Goal: Feedback & Contribution: Submit feedback/report problem

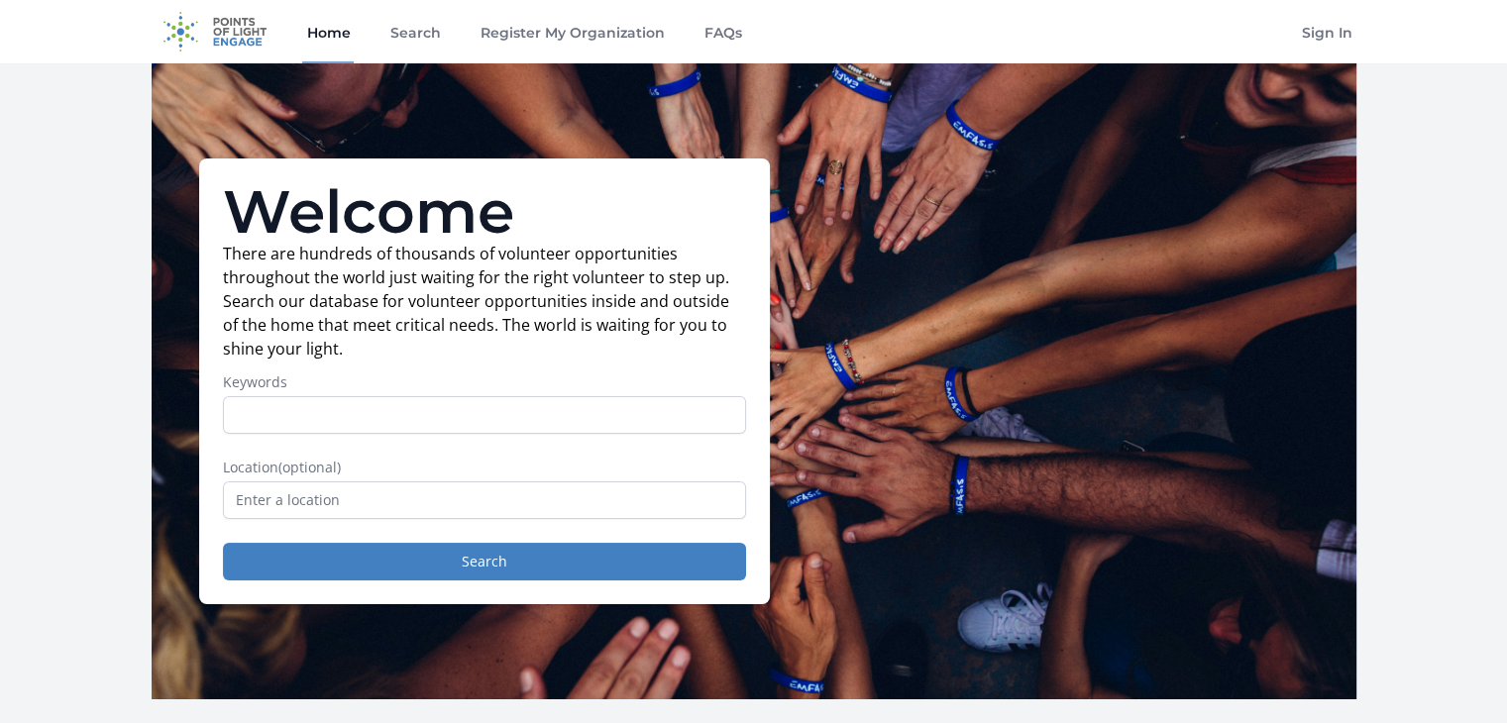
click at [284, 423] on input "Keywords" at bounding box center [484, 415] width 523 height 38
click at [267, 407] on input "Keywords" at bounding box center [484, 415] width 523 height 38
click at [277, 495] on input "text" at bounding box center [484, 500] width 523 height 38
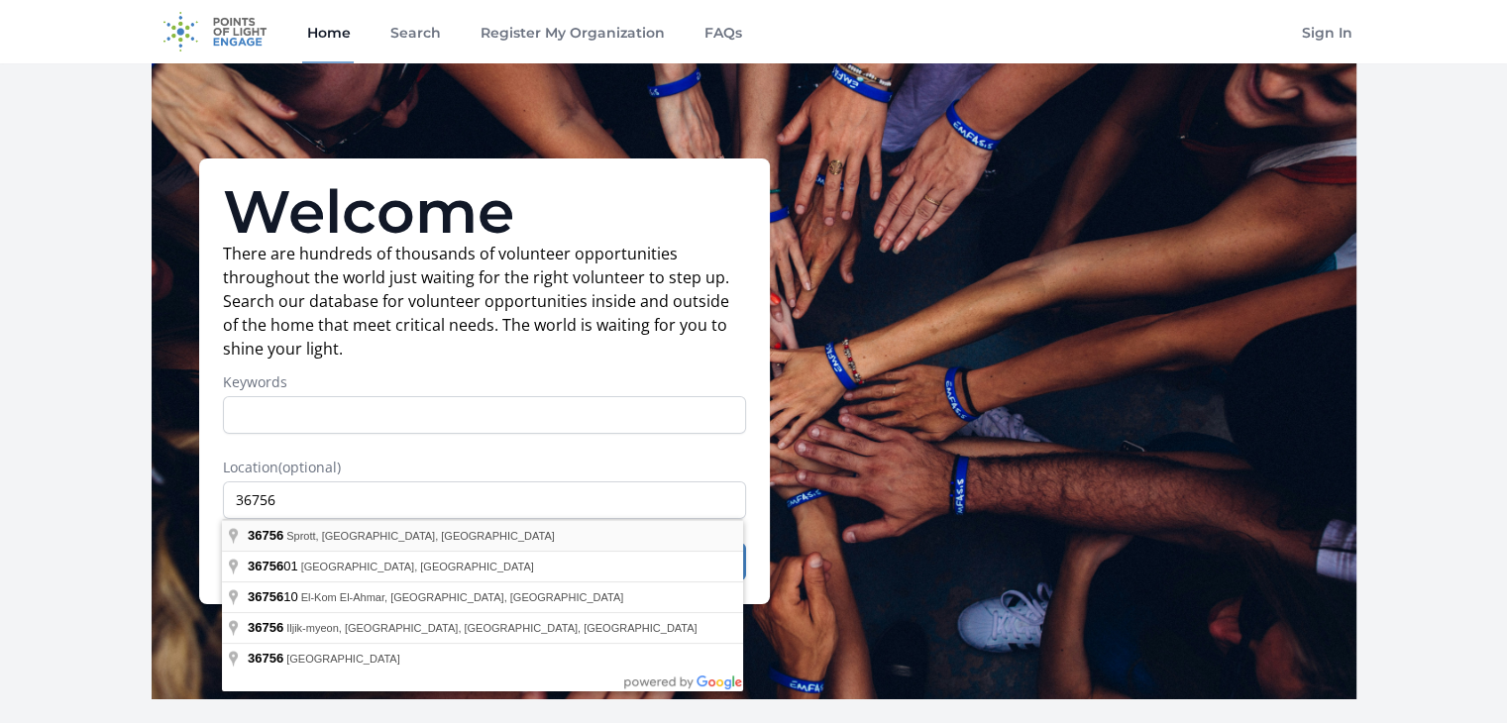
type input "Sprott, AL 36756, USA"
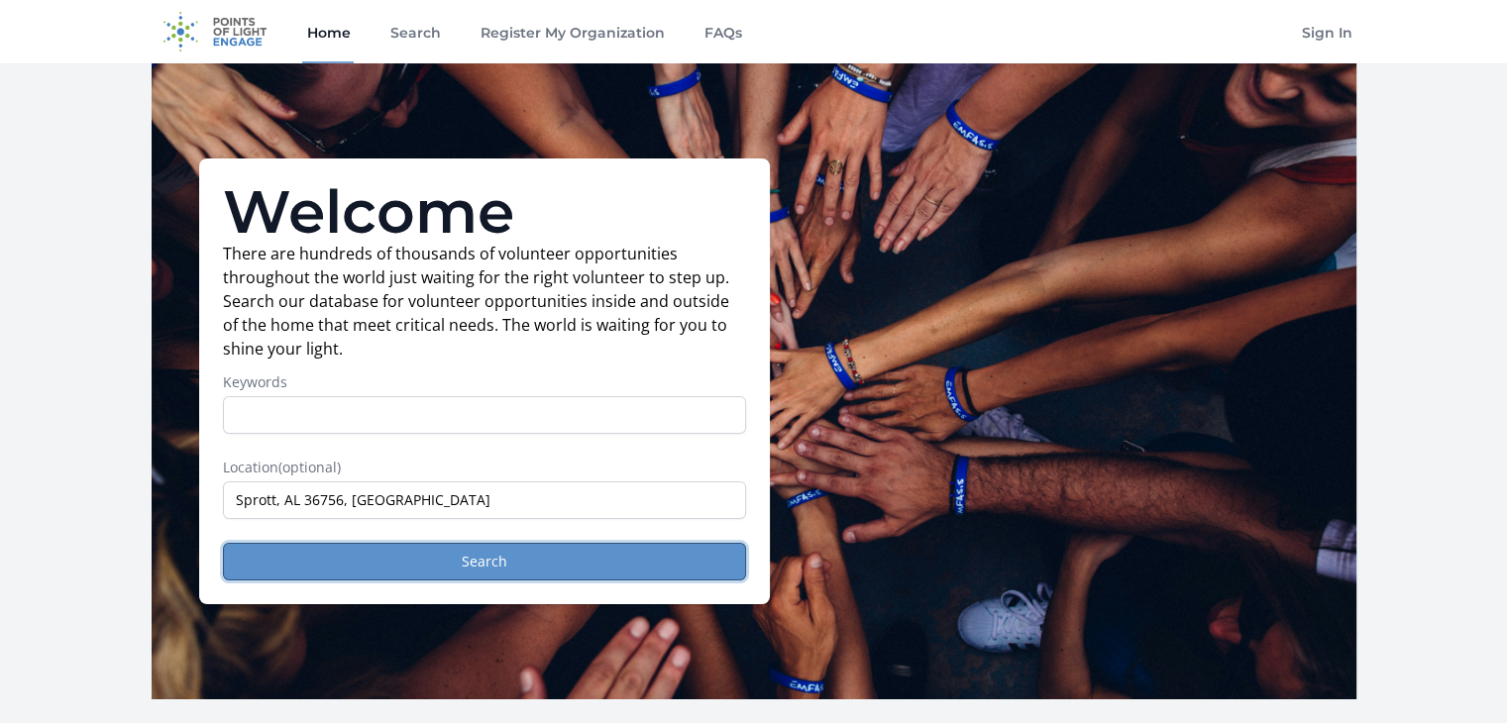
click at [408, 567] on button "Search" at bounding box center [484, 562] width 523 height 38
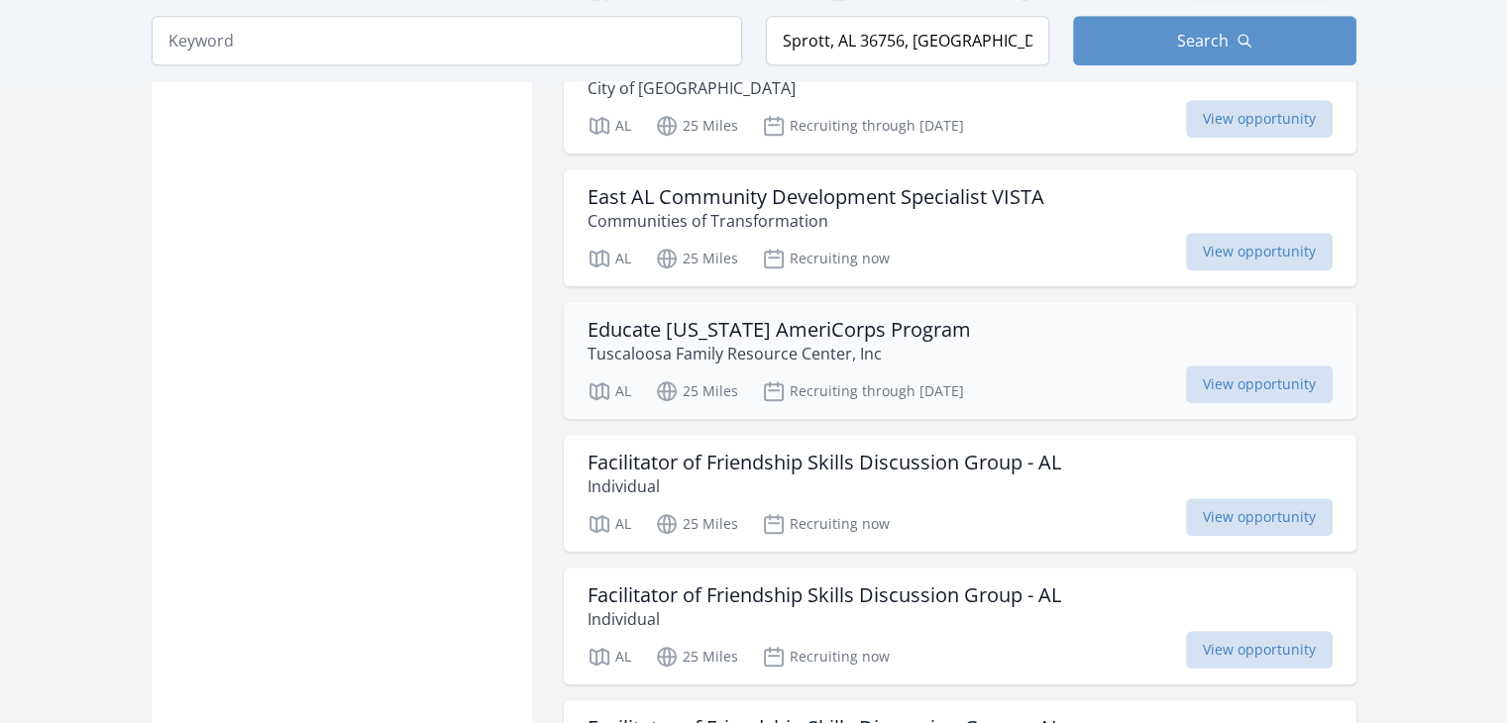
scroll to position [1288, 0]
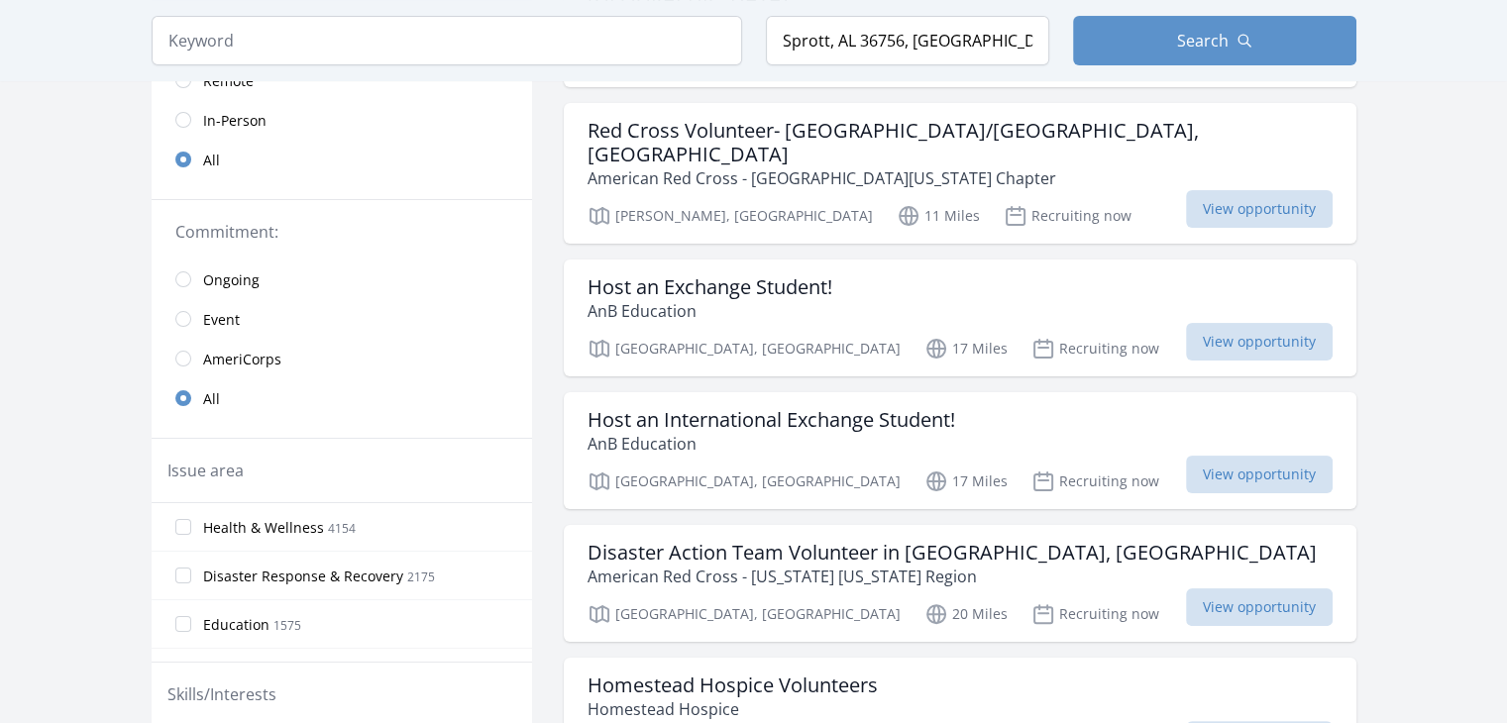
scroll to position [99, 0]
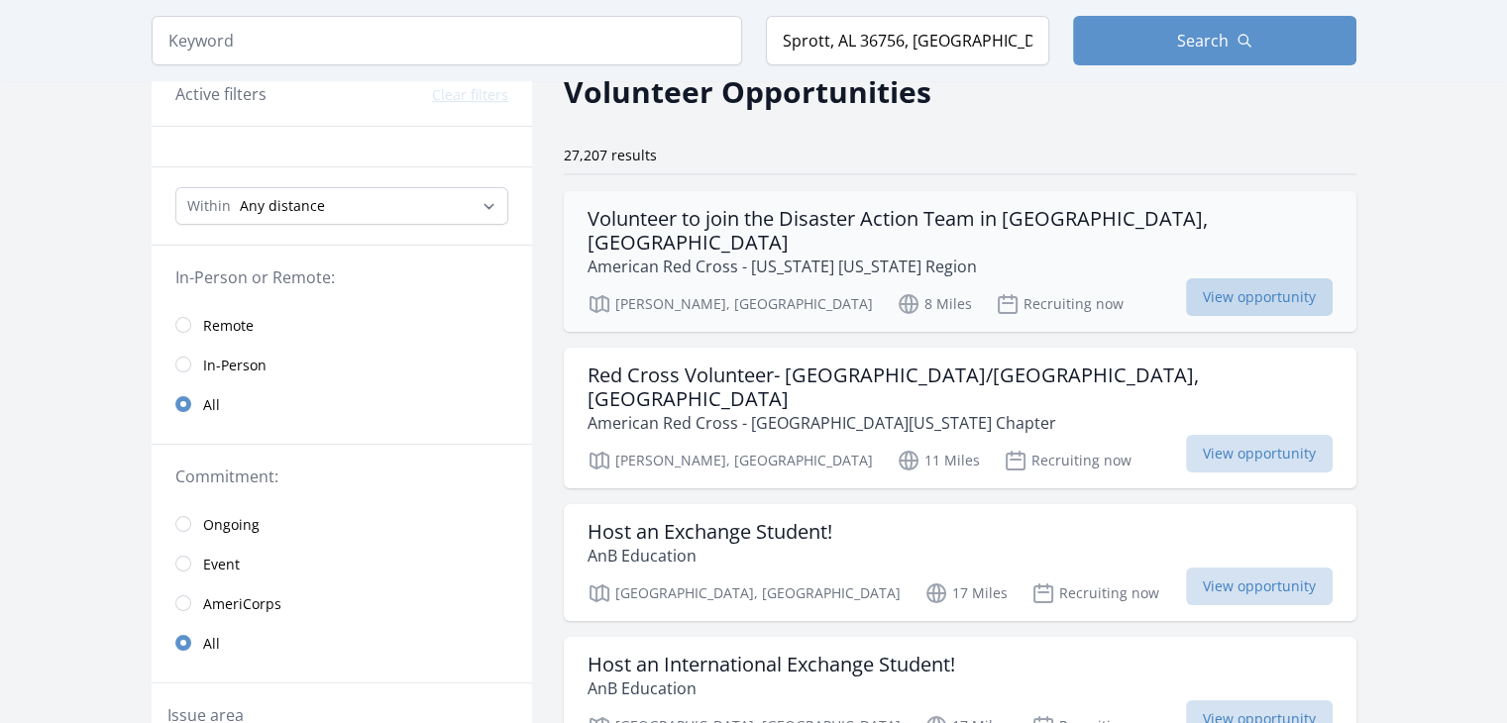
click at [1186, 278] on span "View opportunity" at bounding box center [1259, 297] width 147 height 38
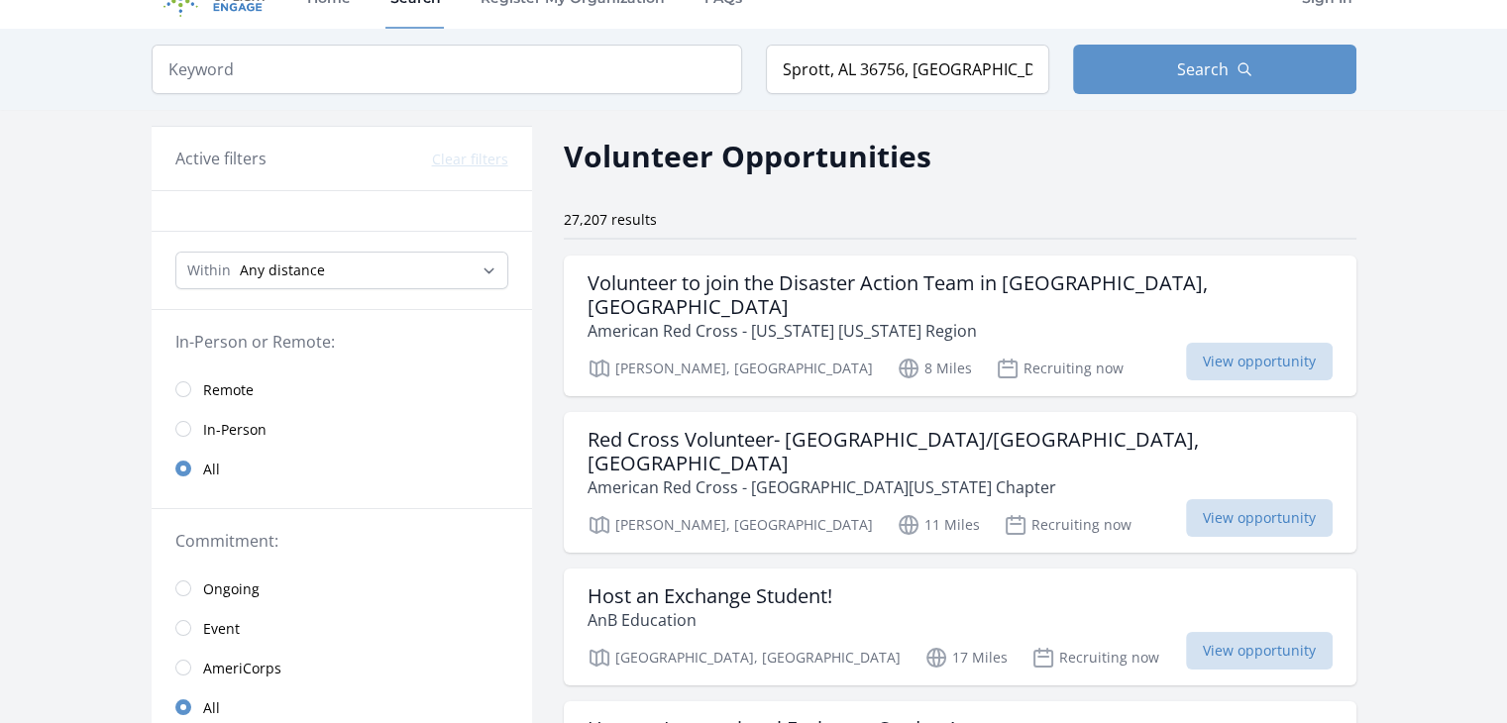
scroll to position [0, 0]
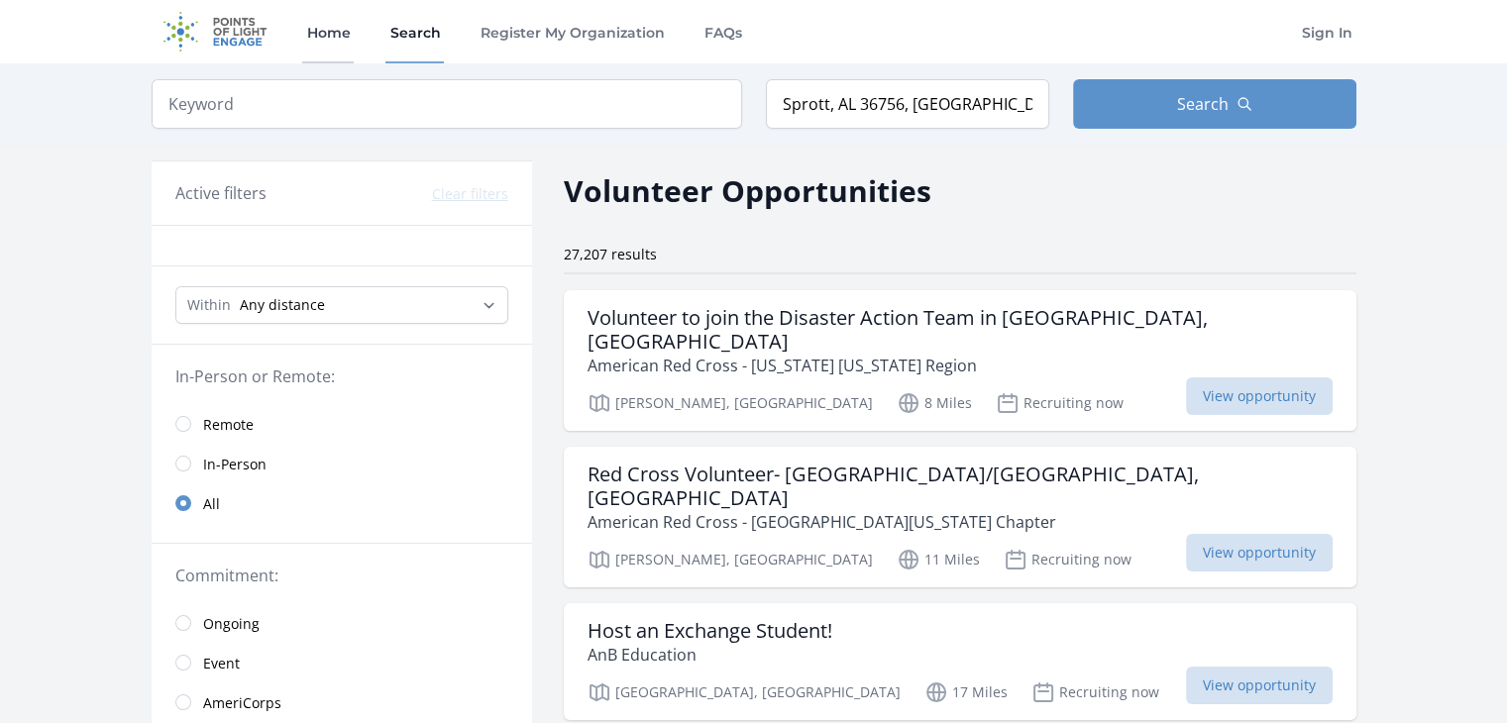
click at [348, 29] on link "Home" at bounding box center [328, 31] width 52 height 63
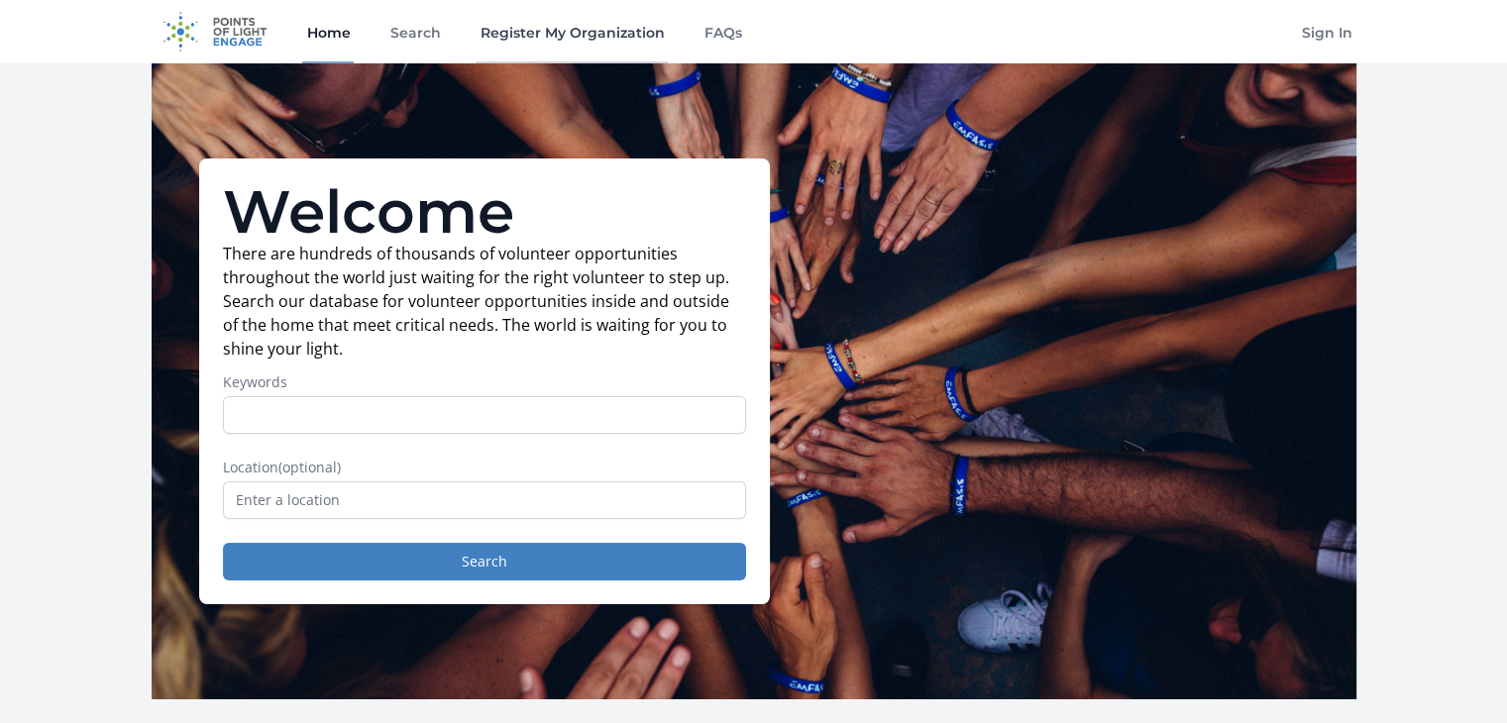
click at [559, 29] on link "Register My Organization" at bounding box center [572, 31] width 192 height 63
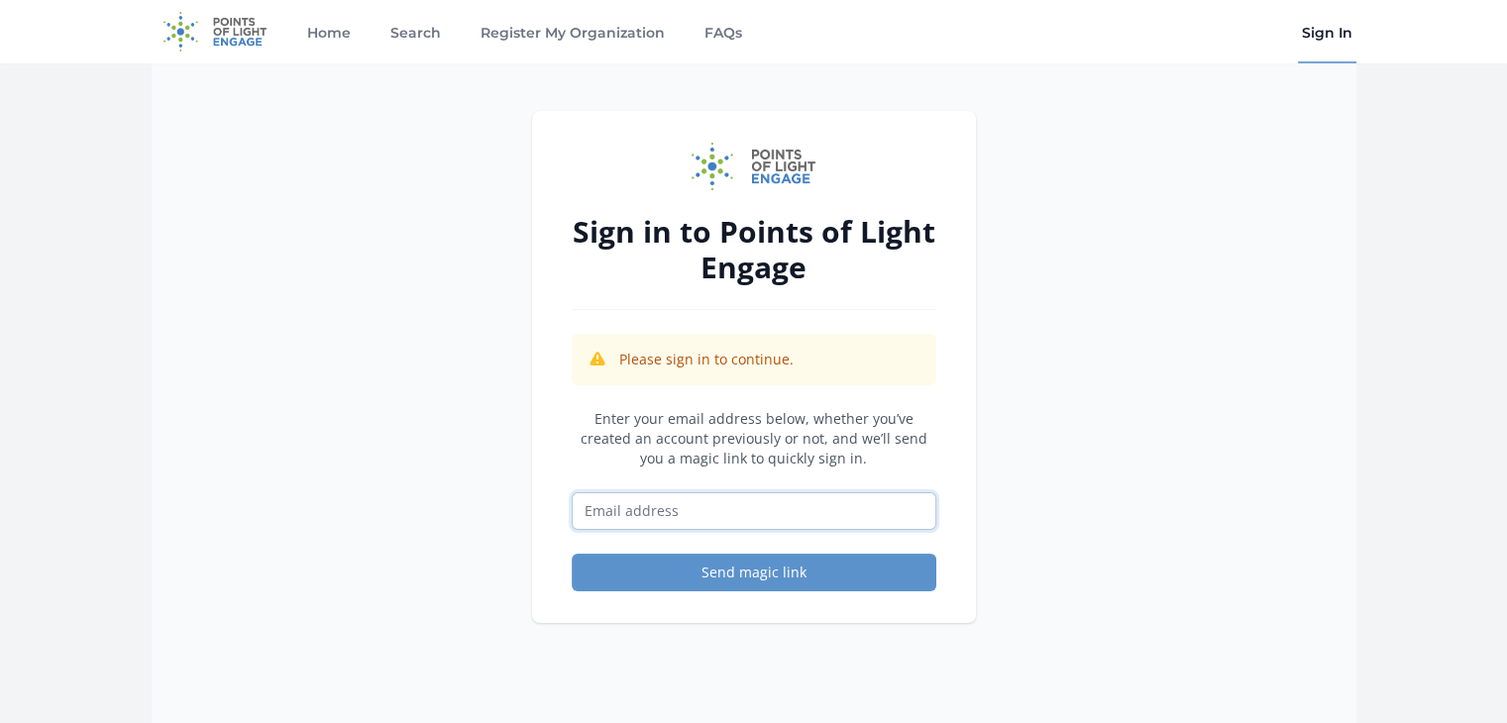
click at [671, 507] on input "Email address" at bounding box center [754, 511] width 365 height 38
type input "[EMAIL_ADDRESS][DOMAIN_NAME]"
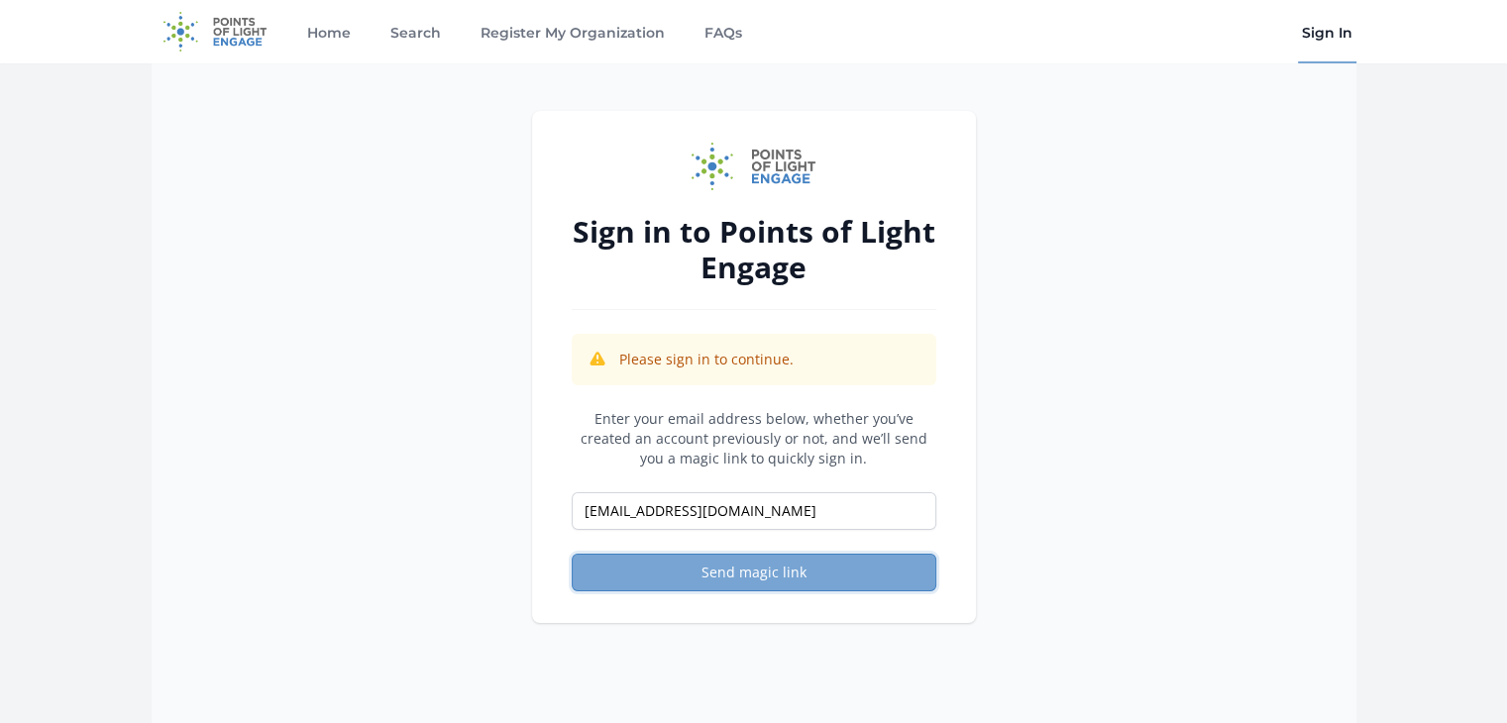
click at [710, 563] on button "Send magic link" at bounding box center [754, 573] width 365 height 38
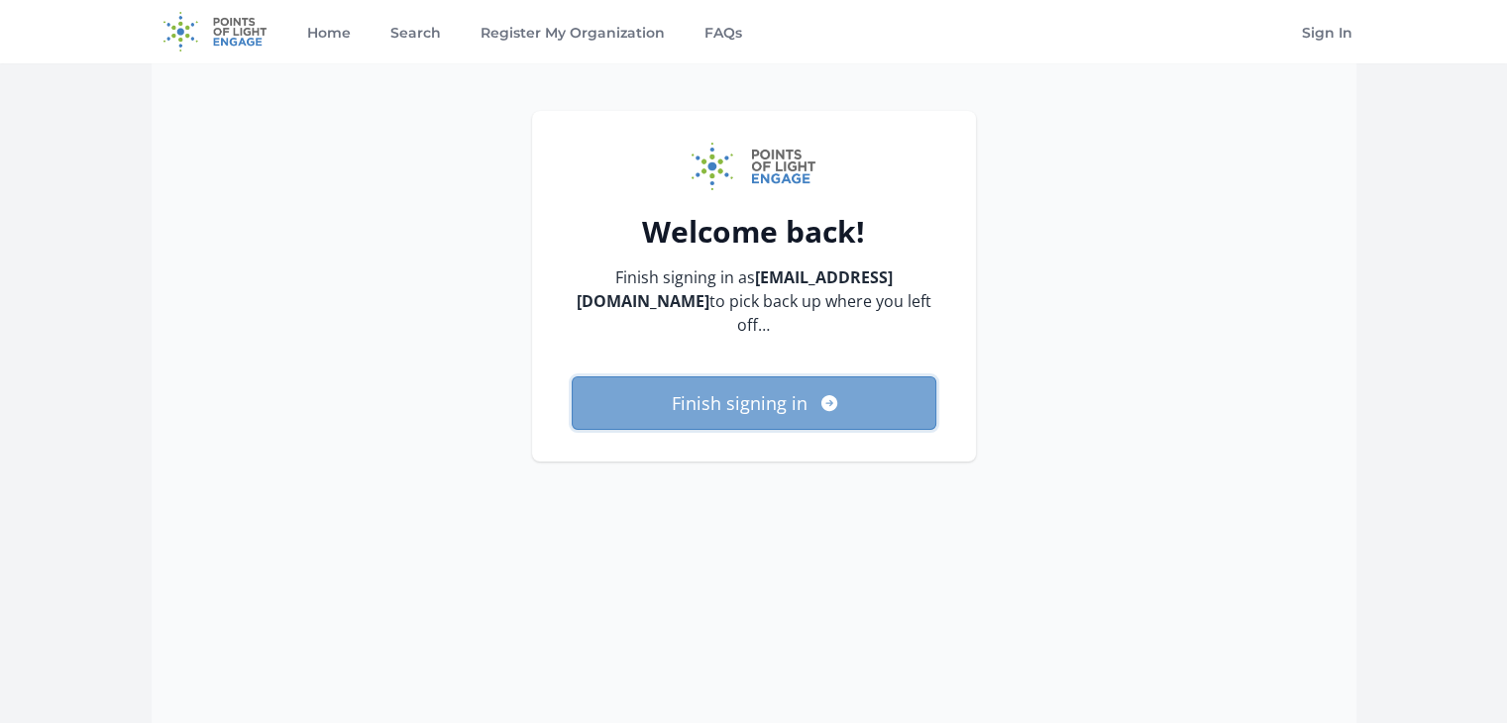
click at [764, 376] on button "Finish signing in" at bounding box center [754, 402] width 365 height 53
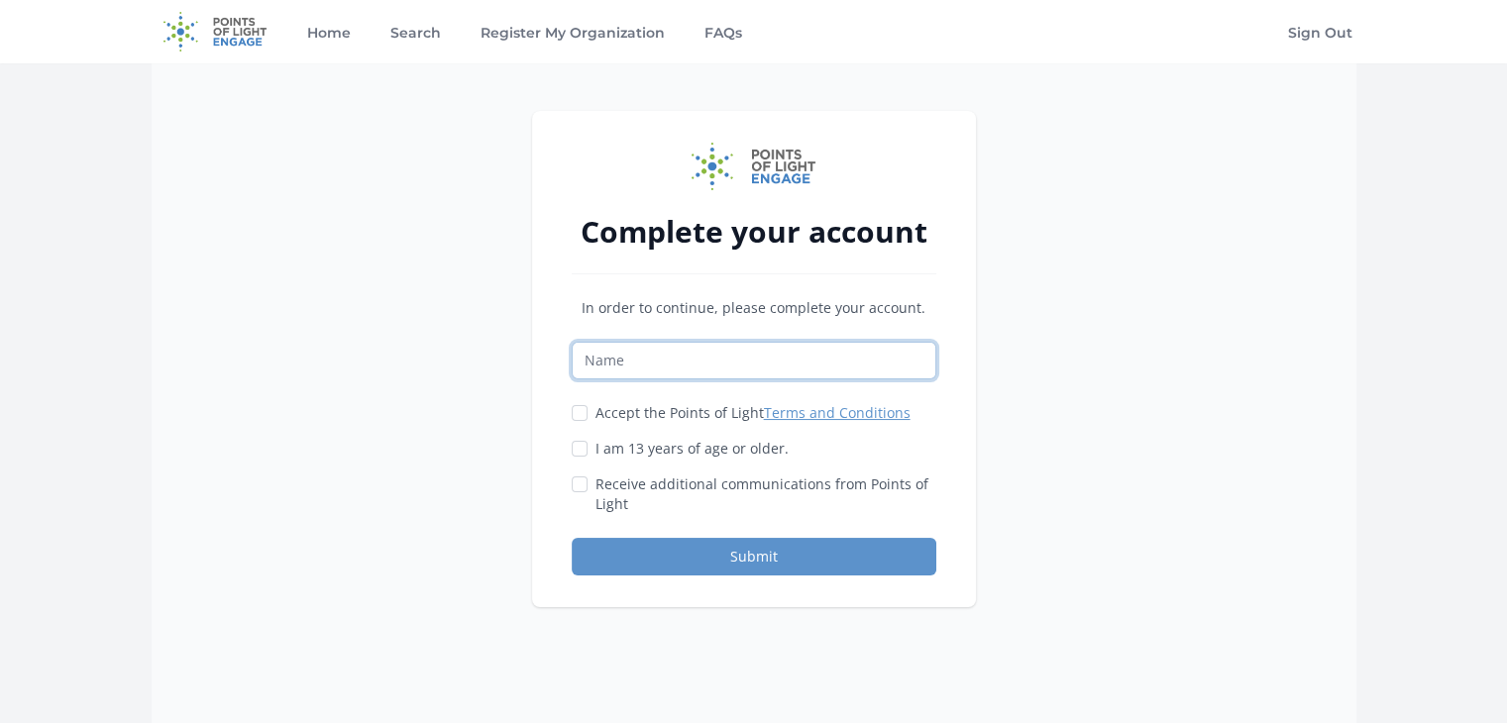
click at [631, 356] on input "Name" at bounding box center [754, 361] width 365 height 38
type input "Kimberly Cosby"
click at [575, 409] on input "Accept the Points of Light Terms and Conditions" at bounding box center [580, 413] width 16 height 16
checkbox input "true"
click at [577, 441] on input "I am 13 years of age or older." at bounding box center [580, 449] width 16 height 16
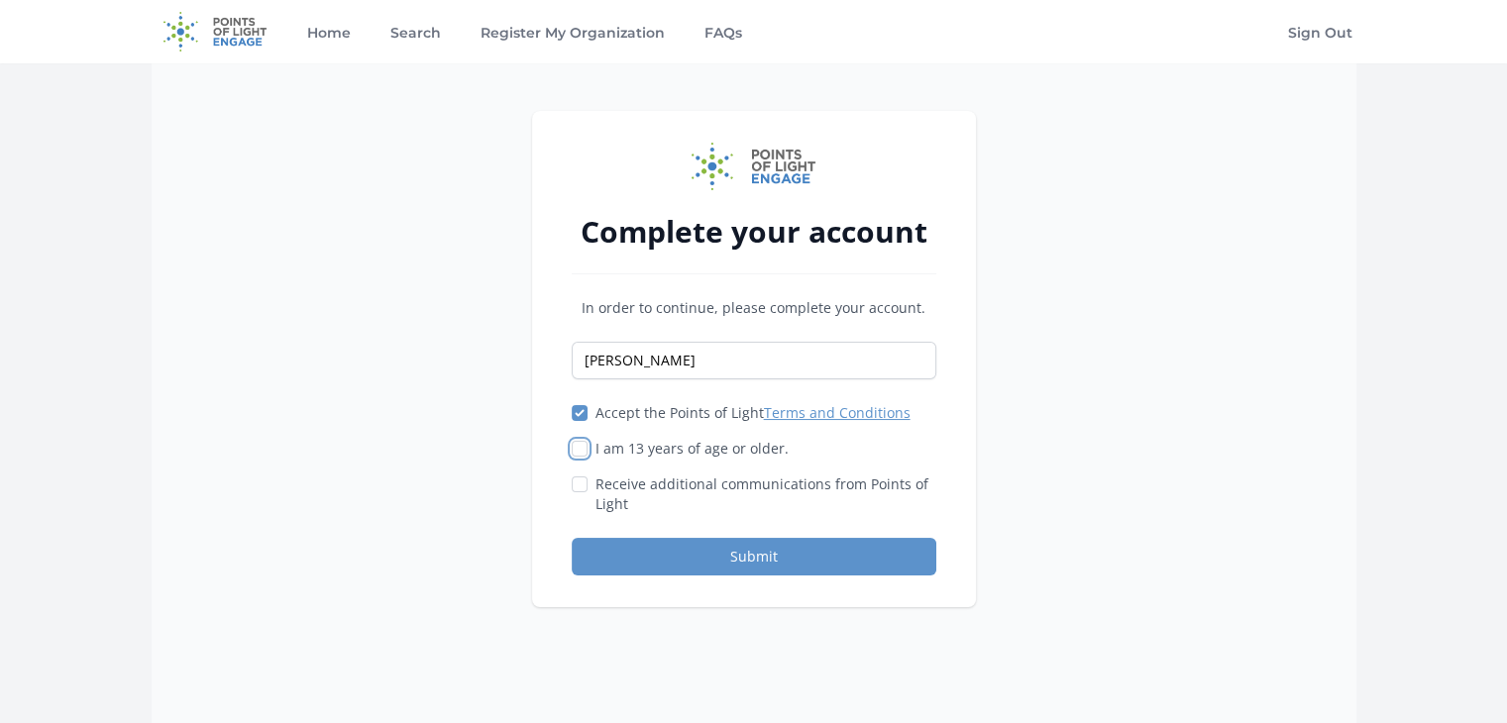
checkbox input "true"
click at [578, 481] on input "Receive additional communications from Points of Light" at bounding box center [580, 485] width 16 height 16
checkbox input "true"
click at [719, 559] on button "Submit" at bounding box center [754, 557] width 365 height 38
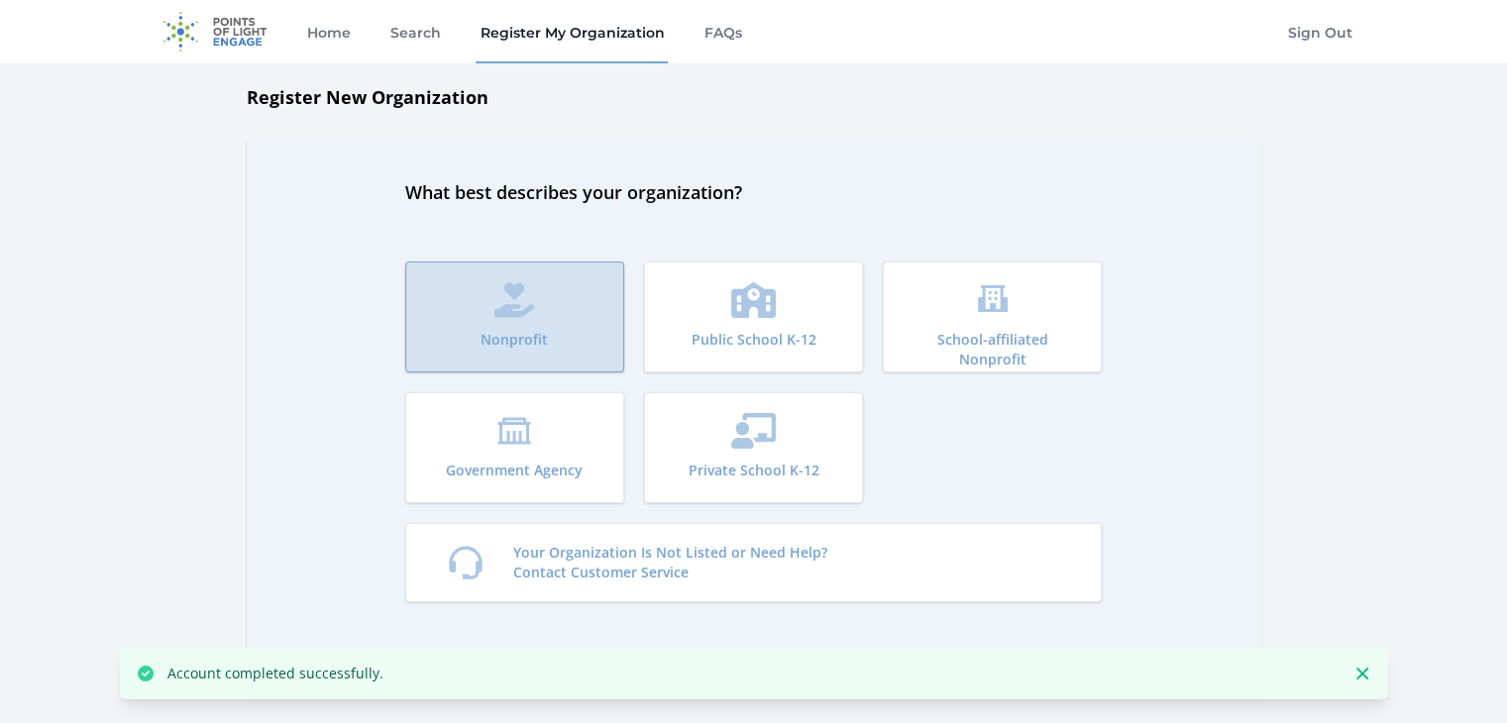
click at [550, 319] on button "Nonprofit" at bounding box center [514, 317] width 219 height 111
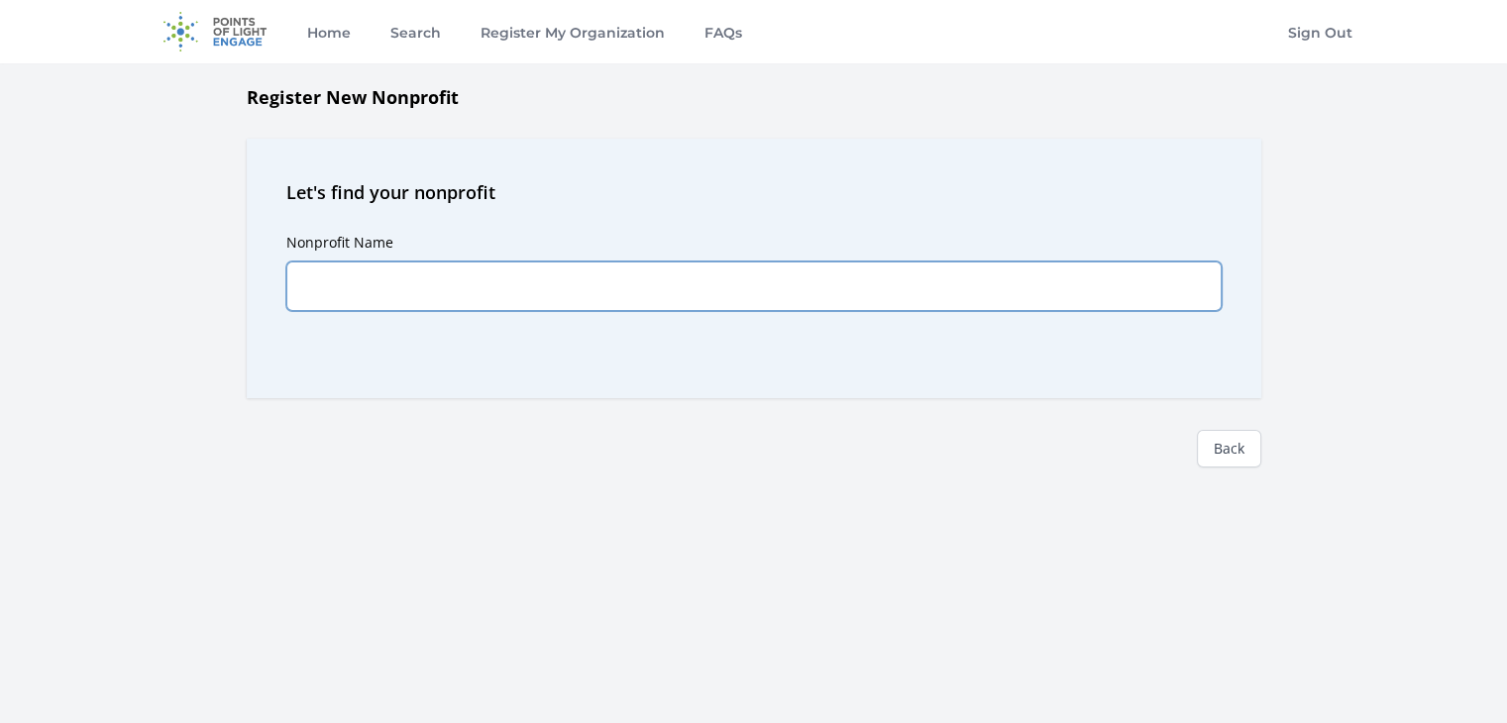
click at [390, 278] on input "Nonprofit Name" at bounding box center [753, 287] width 935 height 50
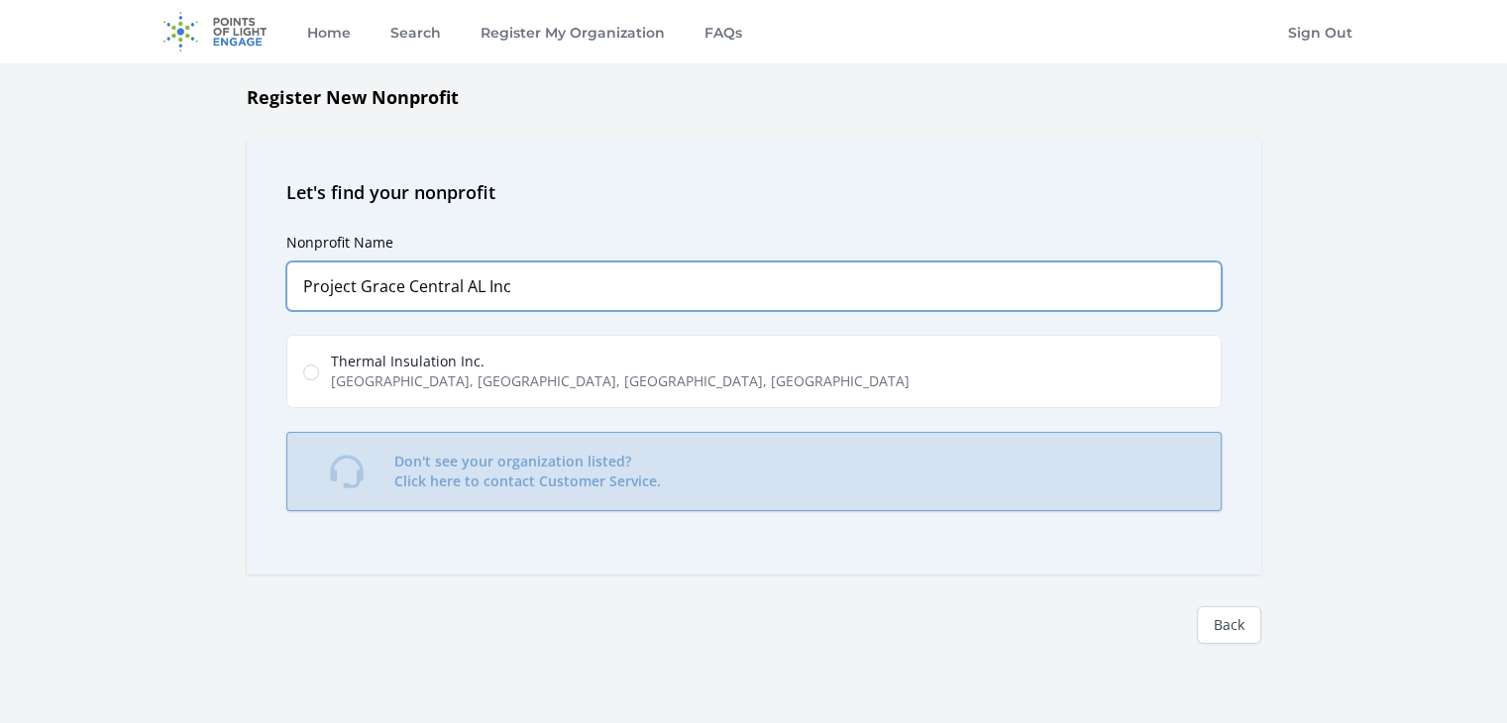
type input "Project Grace Central AL Inc"
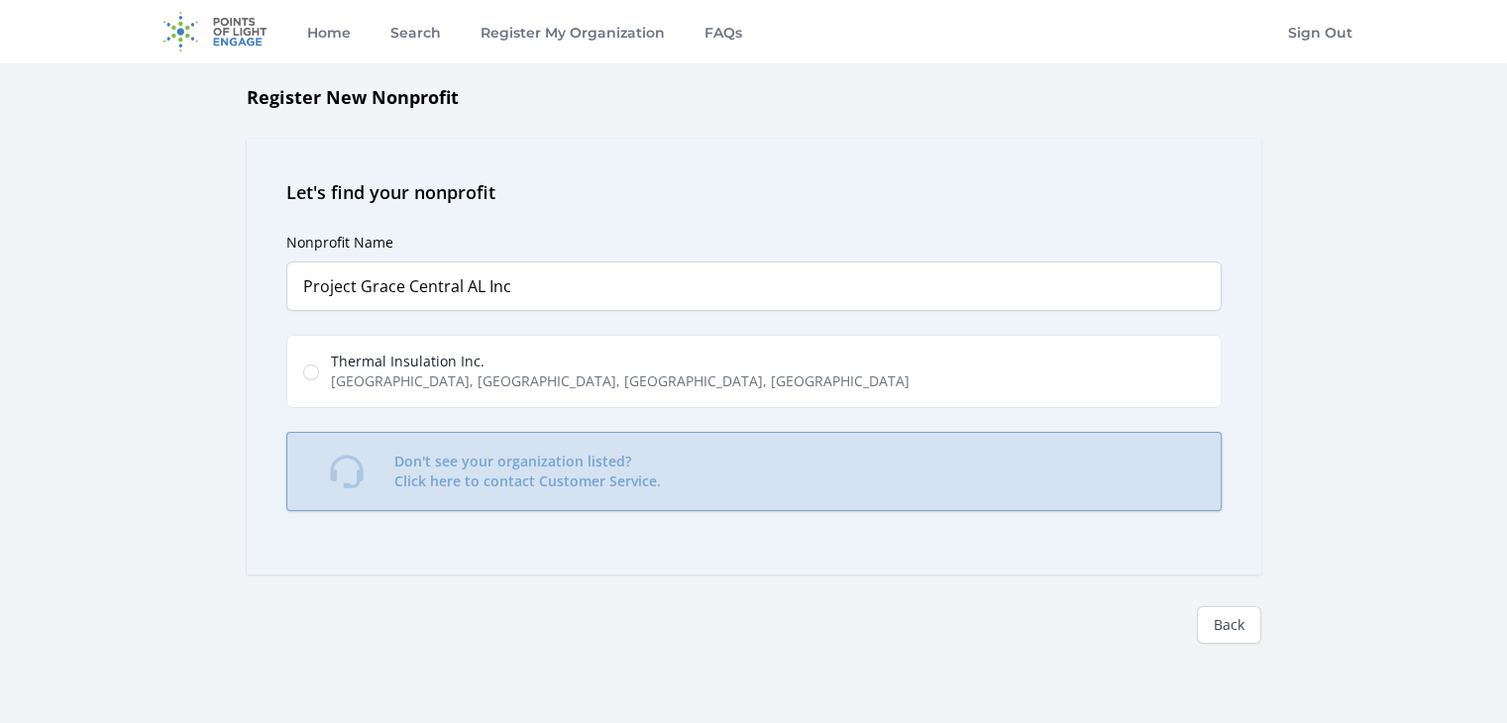
click at [523, 473] on p "Don't see your organization listed? Click here to contact Customer Service." at bounding box center [527, 472] width 267 height 40
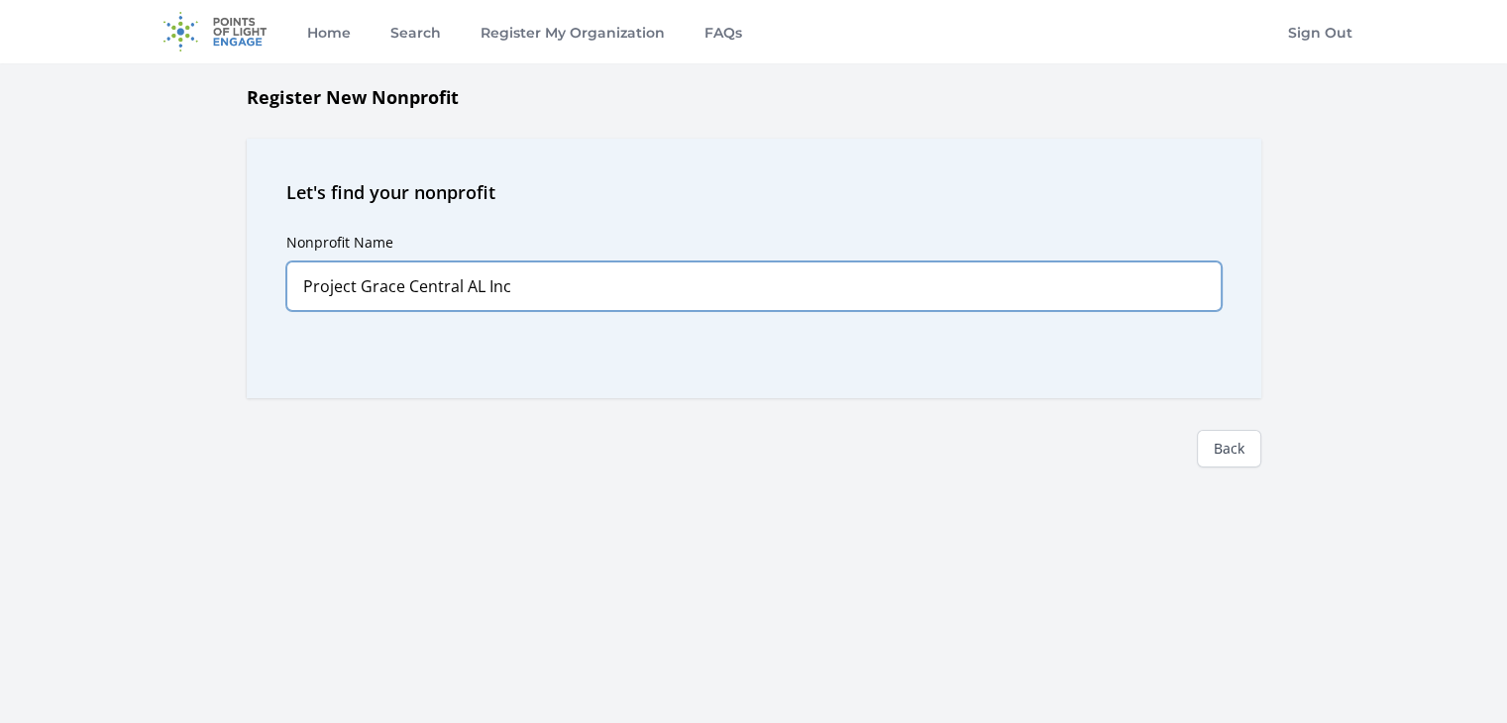
click at [830, 299] on input "Project Grace Central AL Inc" at bounding box center [753, 287] width 935 height 50
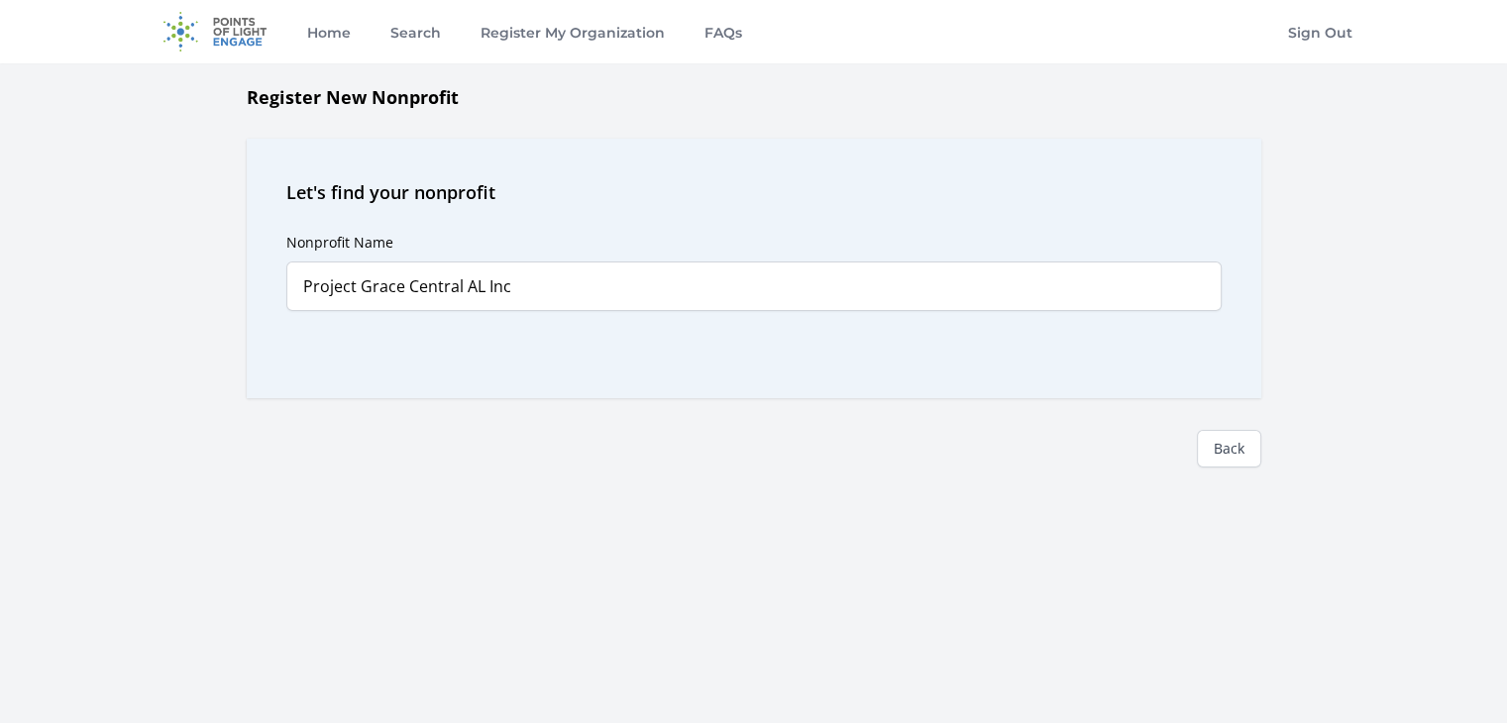
click at [1260, 441] on div "Register New Nonprofit Let's find your nonprofit Nonprofit Name Project Grace C…" at bounding box center [754, 330] width 1268 height 495
click at [1250, 446] on link "Back" at bounding box center [1229, 449] width 64 height 38
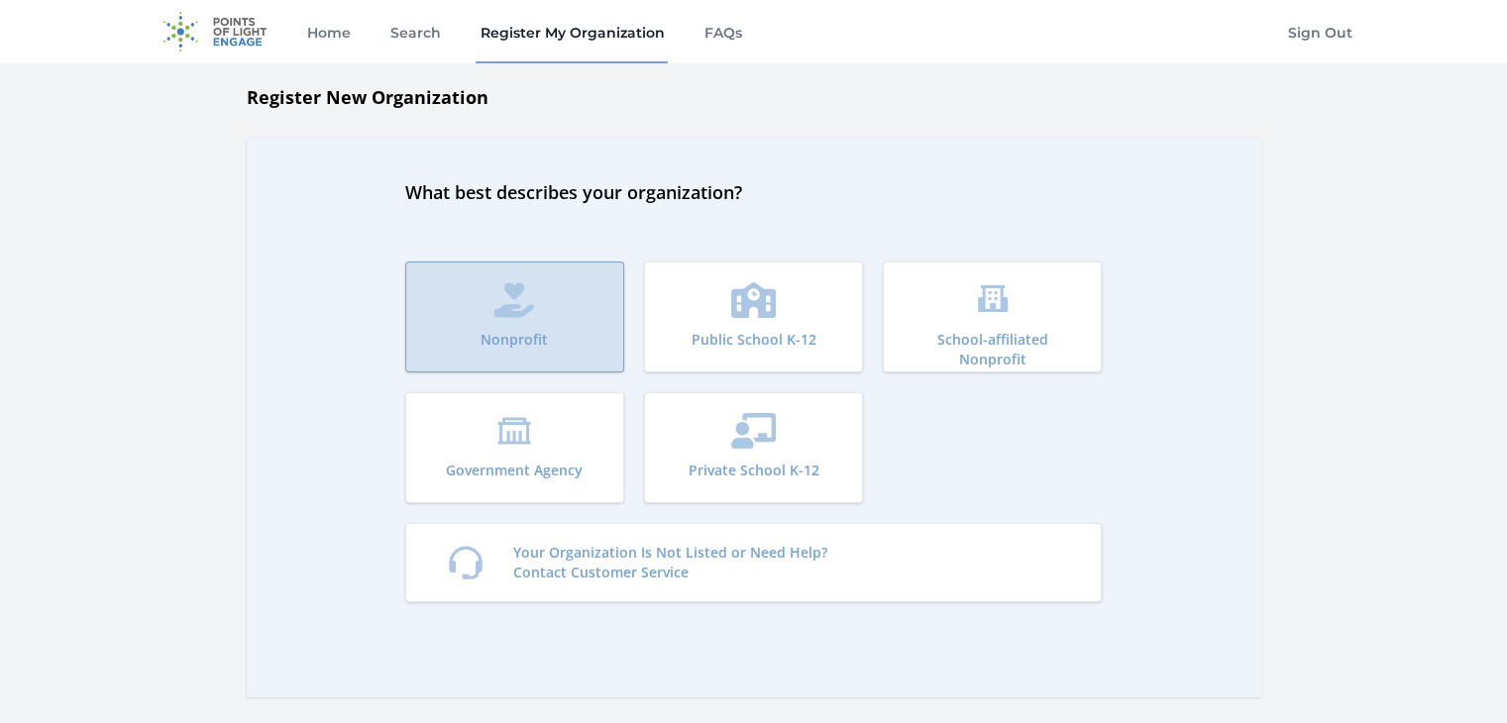
click at [555, 309] on button "Nonprofit" at bounding box center [514, 317] width 219 height 111
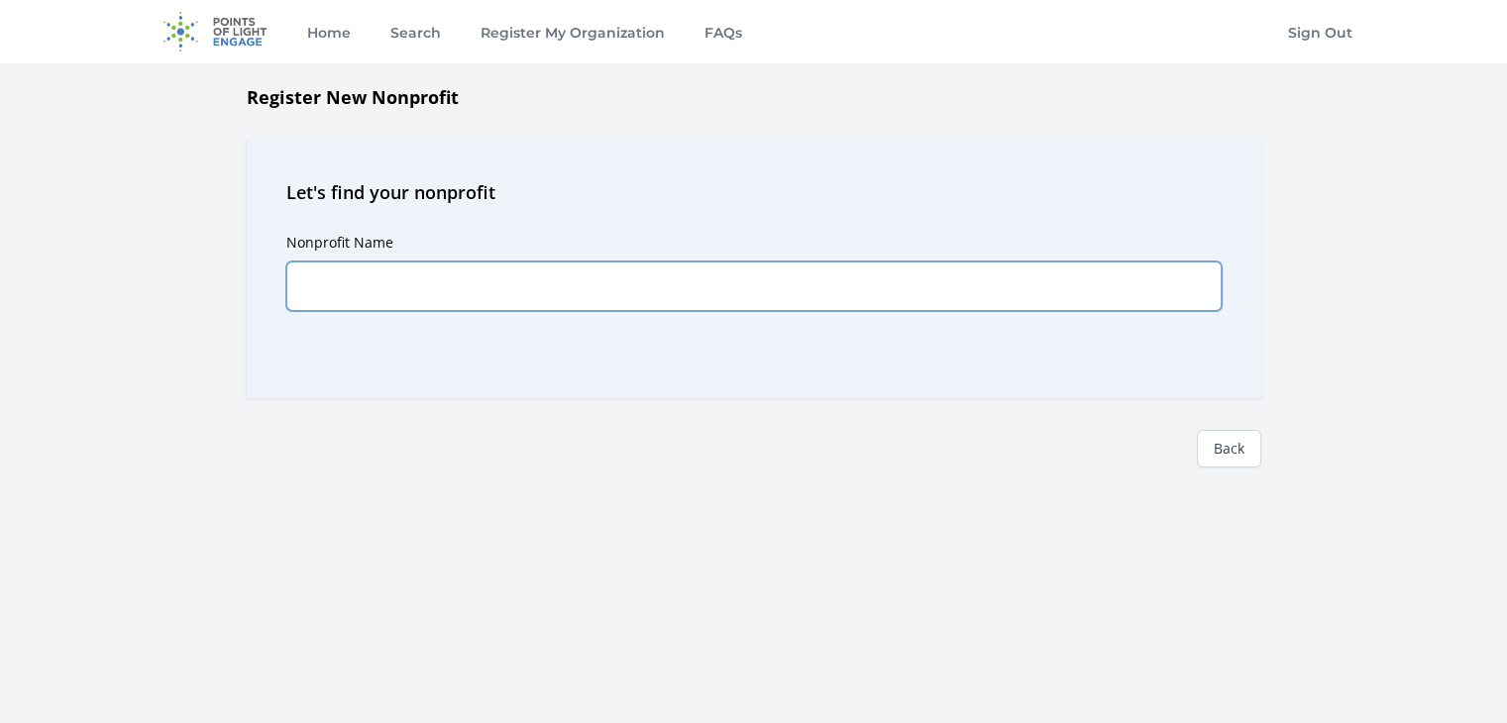
click at [425, 290] on input "Nonprofit Name" at bounding box center [753, 287] width 935 height 50
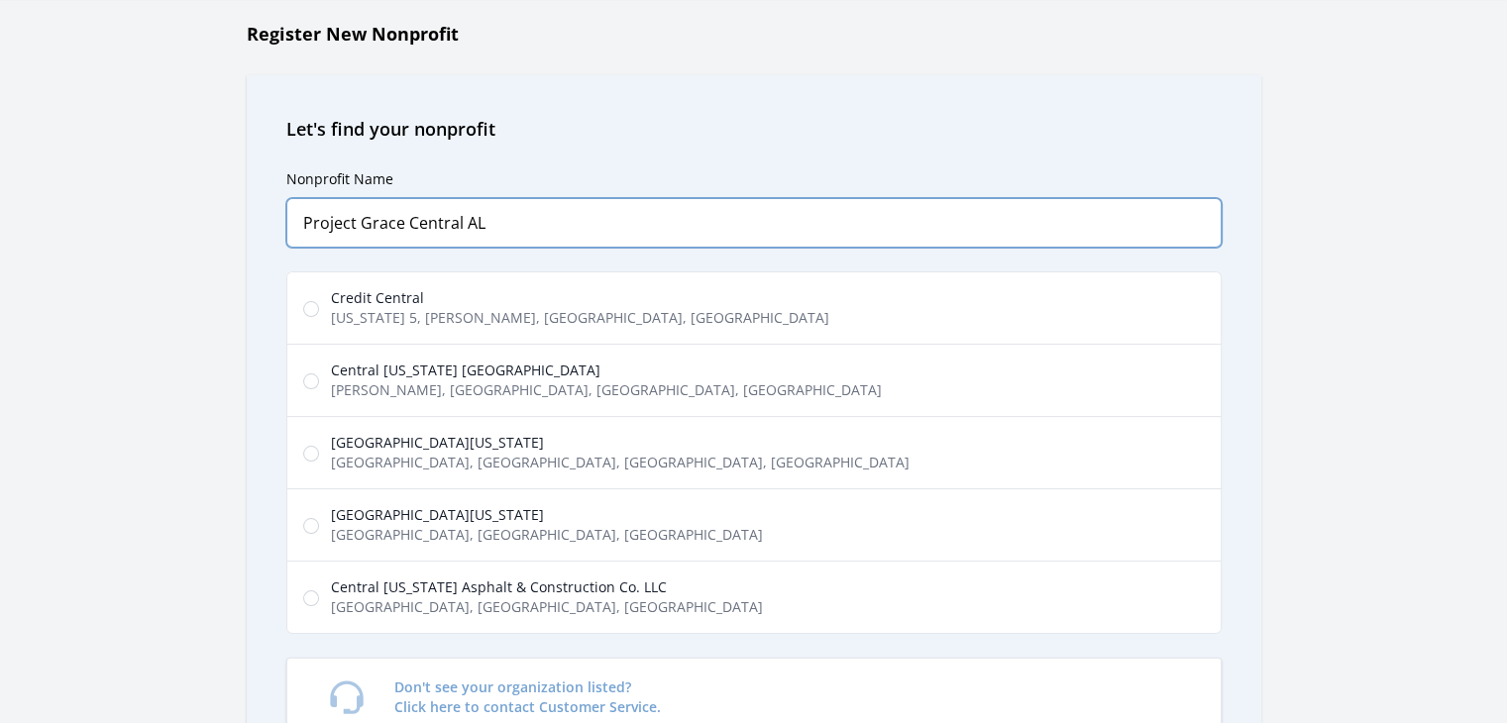
scroll to position [198, 0]
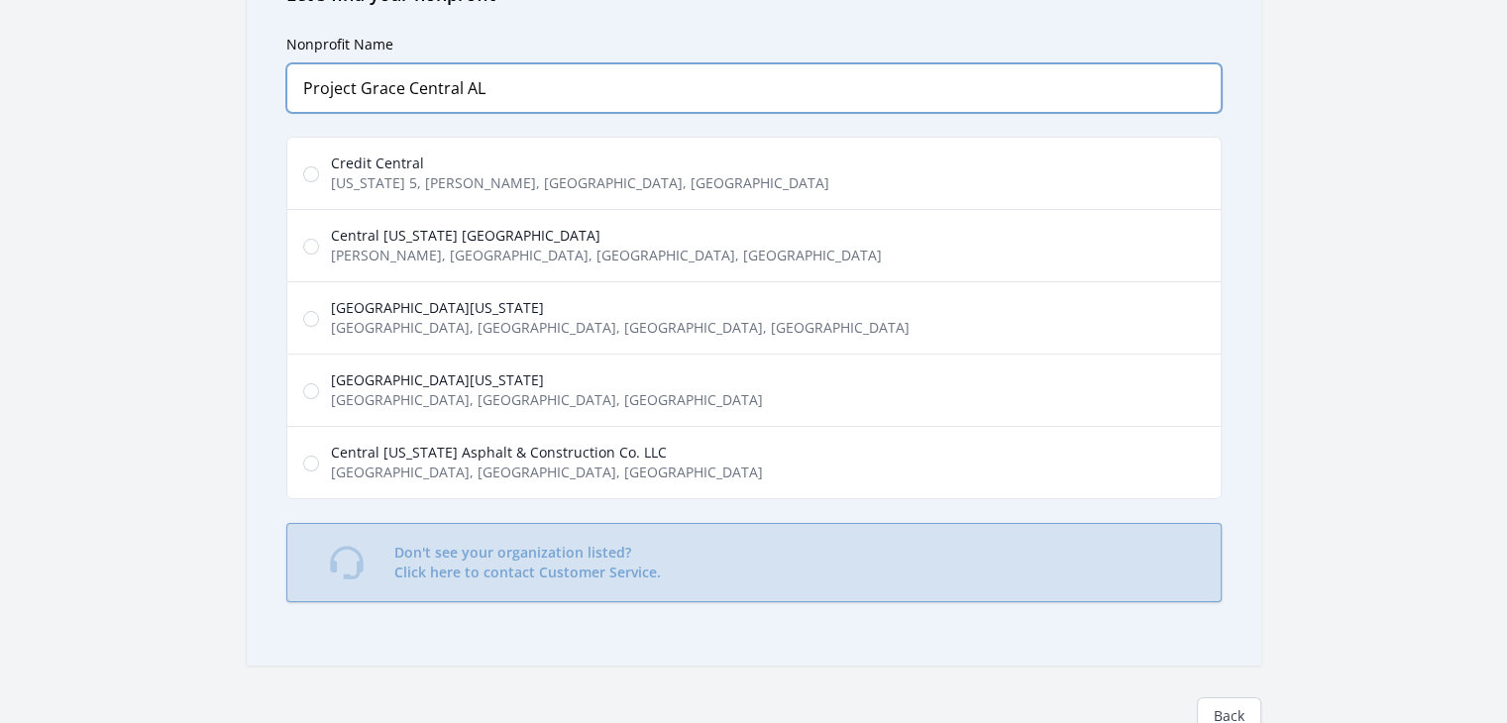
type input "Project Grace Central AL"
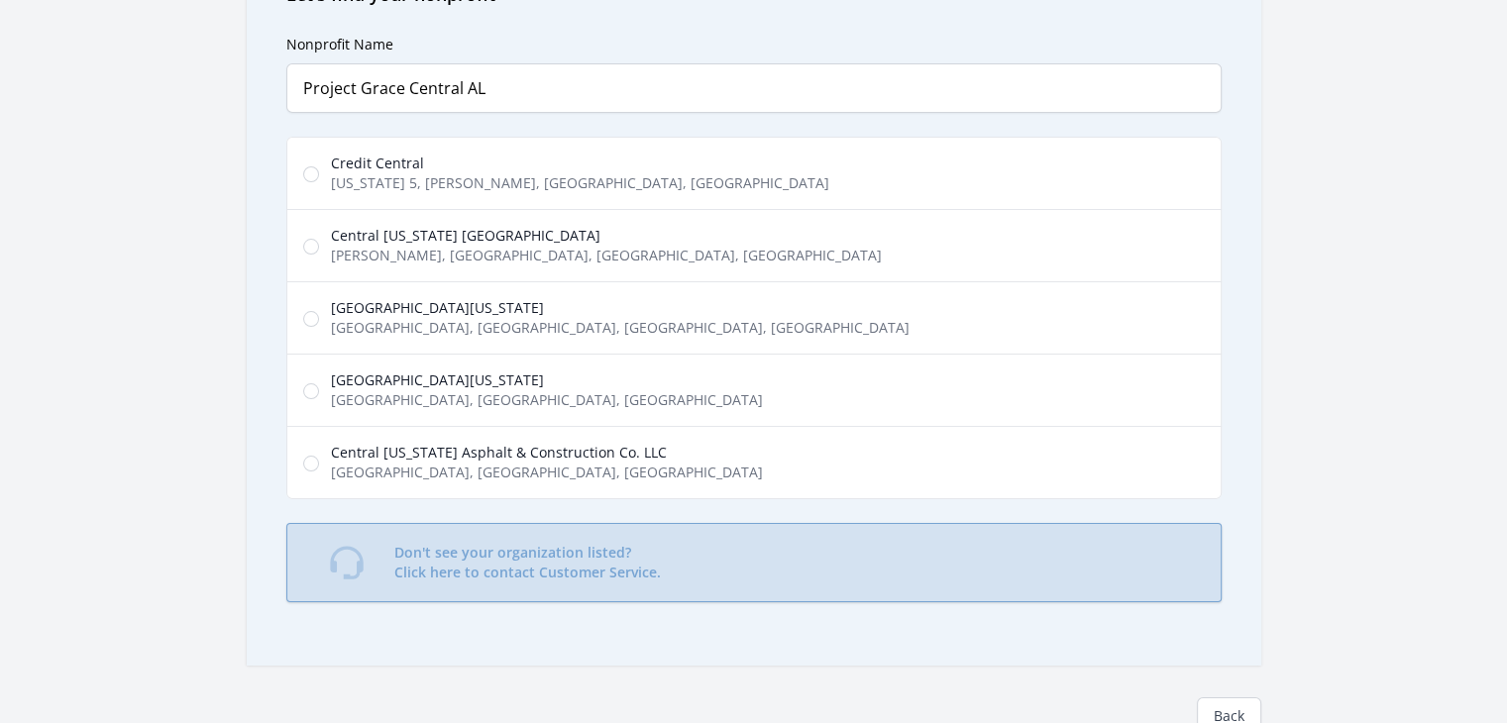
click at [528, 545] on p "Don't see your organization listed? Click here to contact Customer Service." at bounding box center [527, 563] width 267 height 40
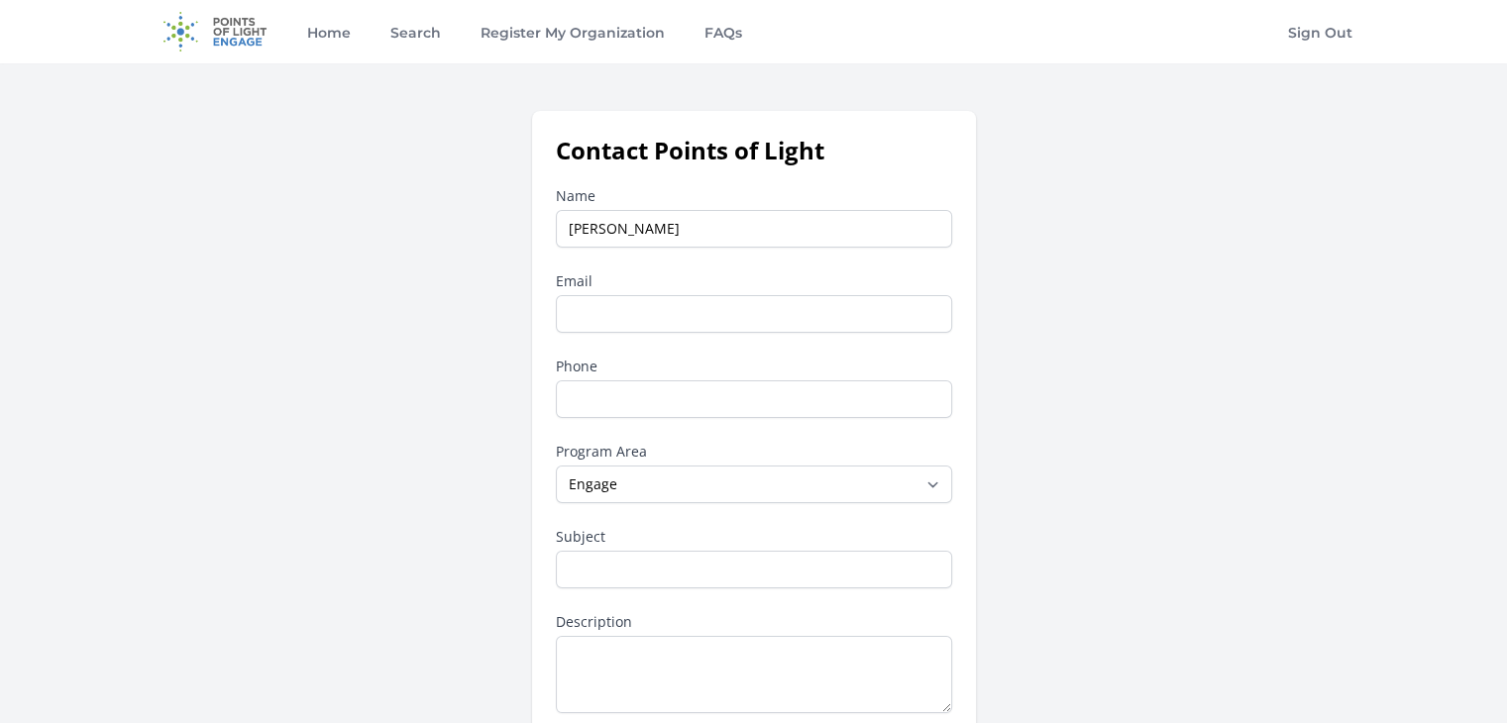
type input "[PERSON_NAME]"
type input "[EMAIL_ADDRESS][DOMAIN_NAME]"
click at [618, 398] on input "Phone" at bounding box center [754, 399] width 396 height 38
type input "3343450356"
click at [652, 484] on select "--None-- Daily Point of Light Award Disney Family Volunteer Rewards Global Netw…" at bounding box center [754, 485] width 396 height 38
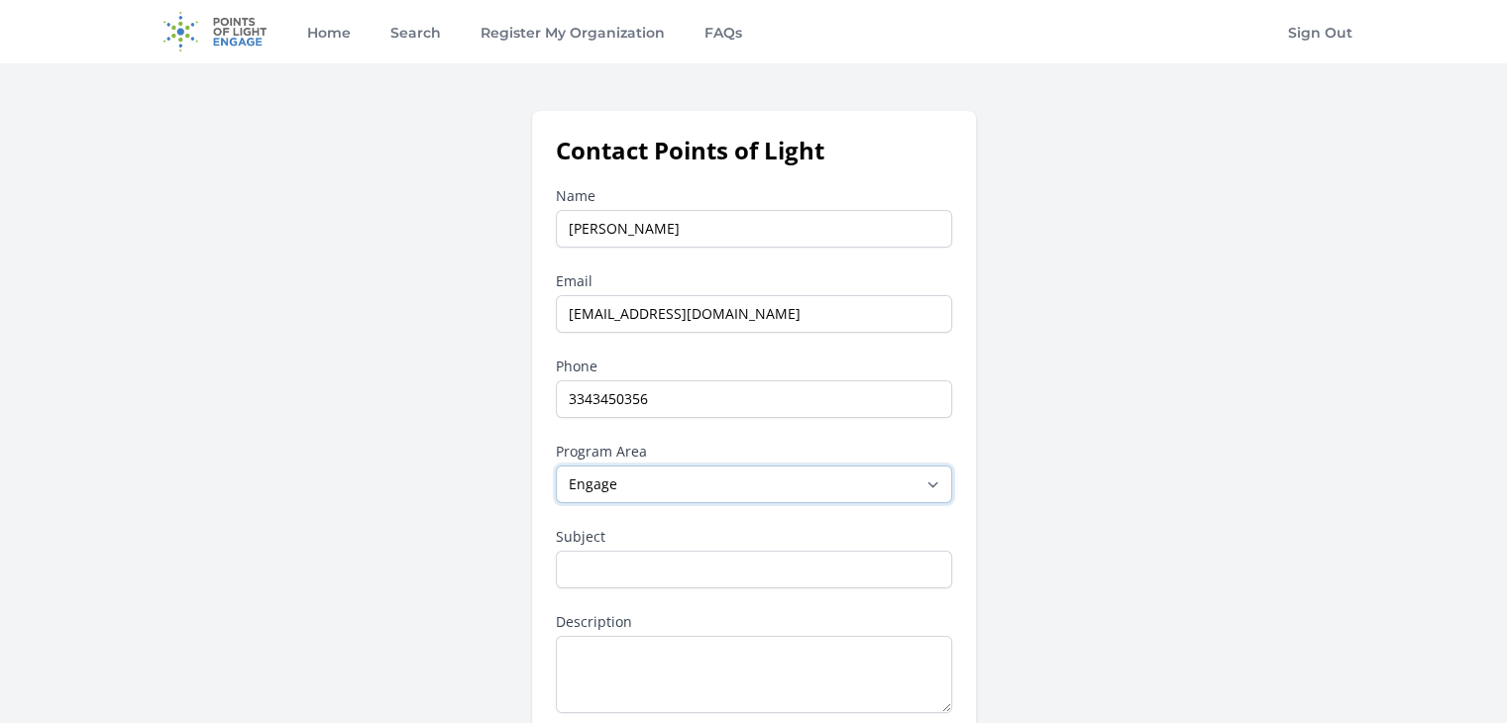
select select "Other"
click at [556, 466] on select "--None-- Daily Point of Light Award Disney Family Volunteer Rewards Global Netw…" at bounding box center [754, 485] width 396 height 38
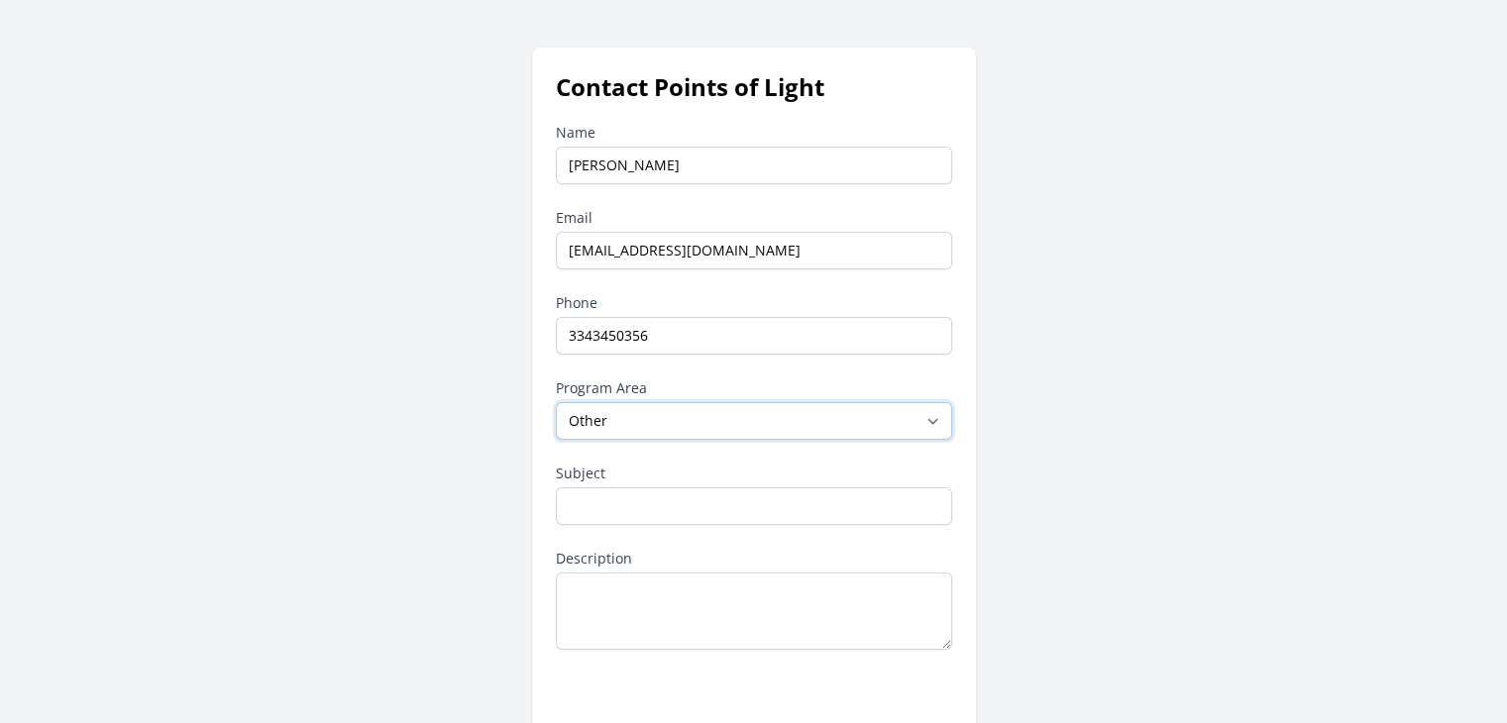
scroll to position [99, 0]
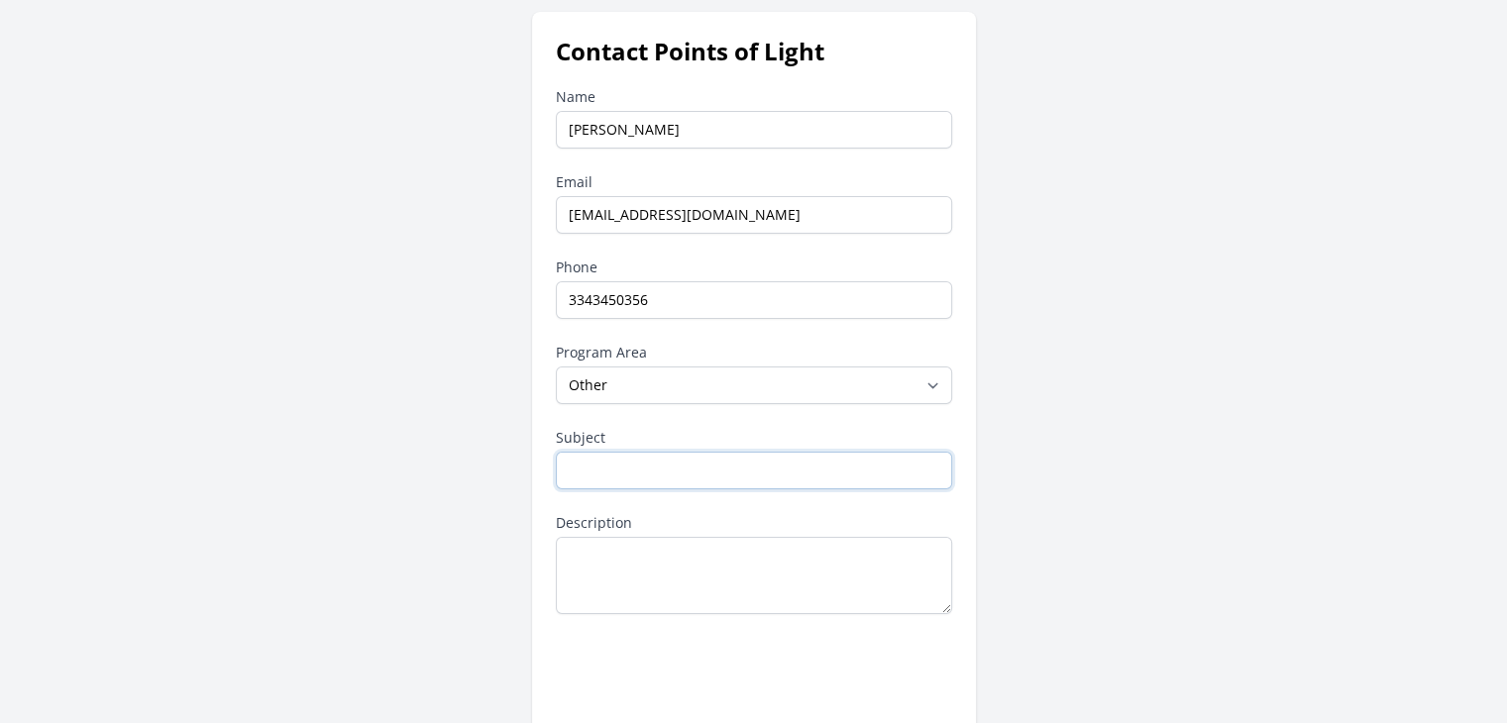
click at [671, 473] on input "Subject" at bounding box center [754, 471] width 396 height 38
type input "Nonprofit Not Listed"
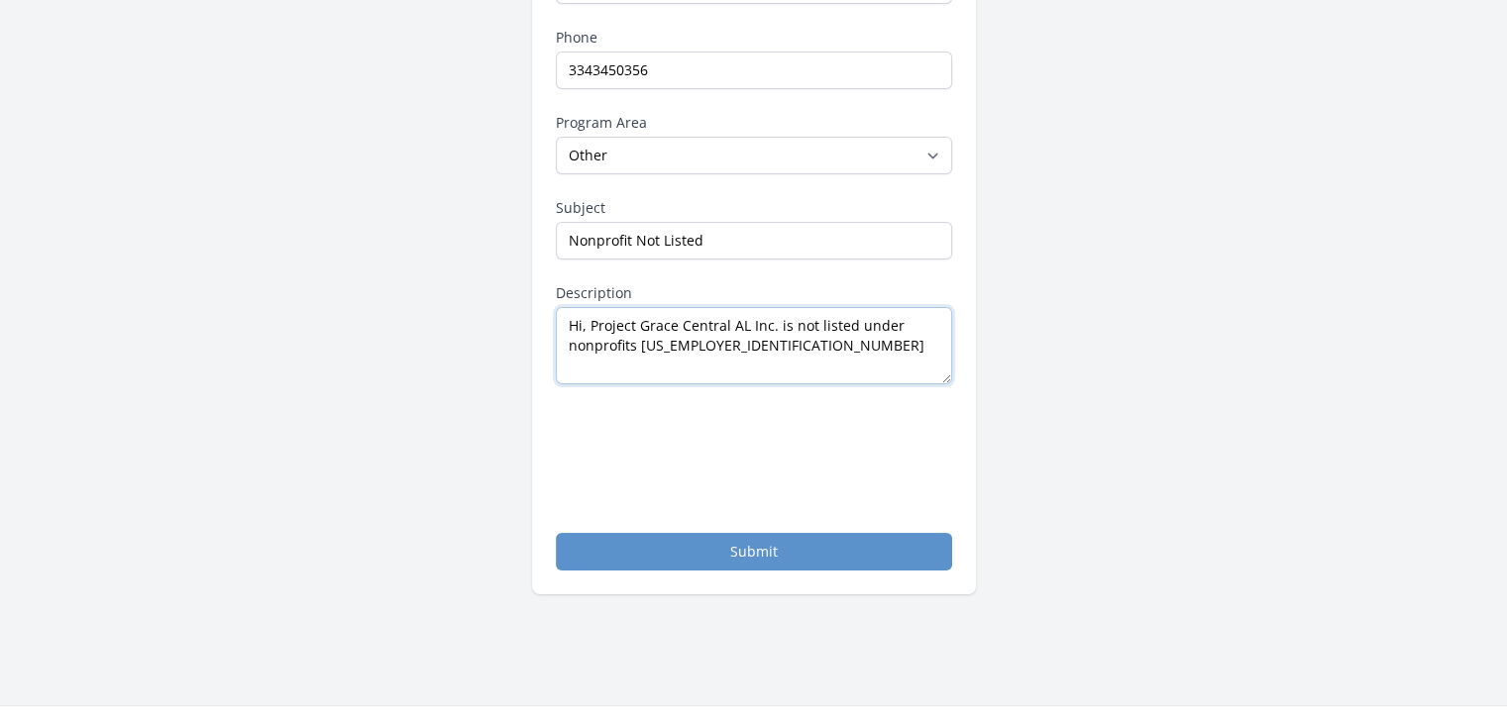
scroll to position [396, 0]
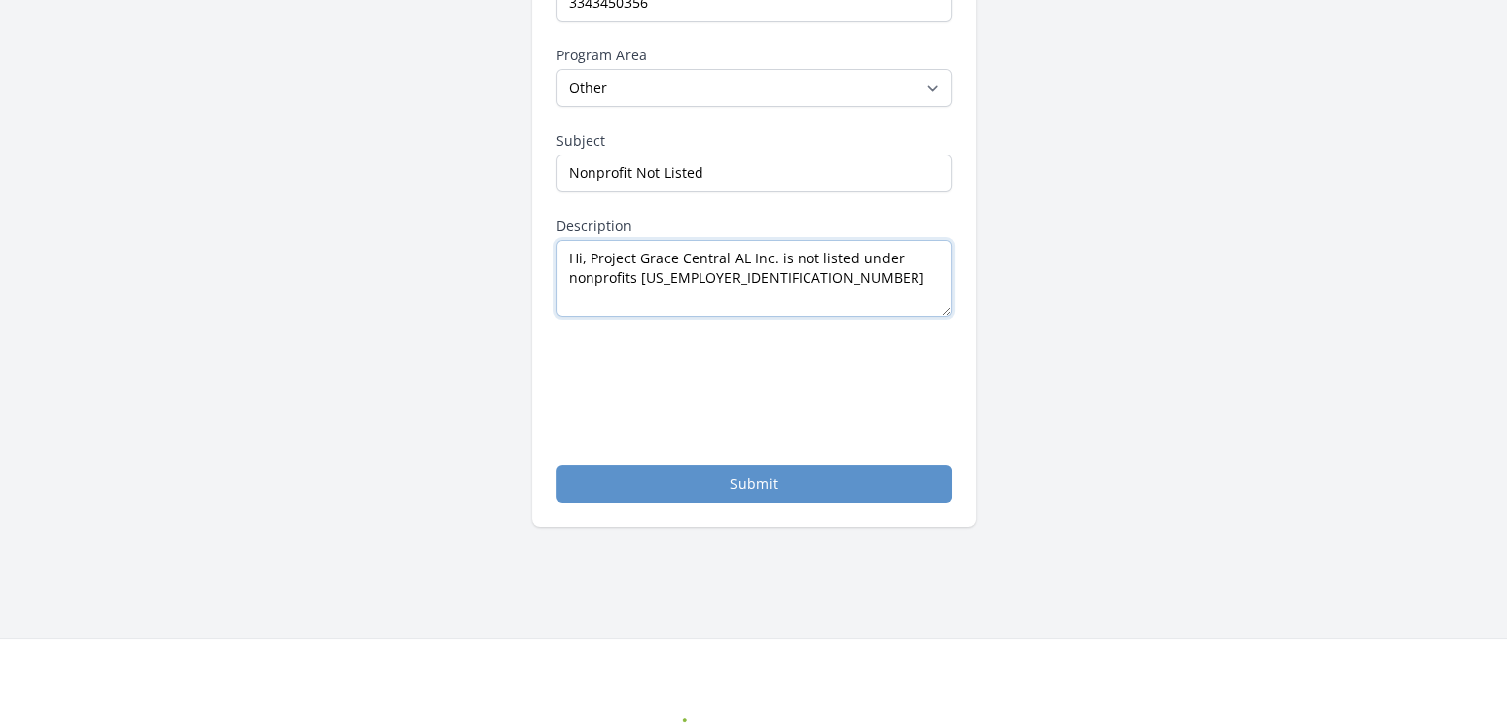
type textarea "Hi, Project Grace Central AL Inc. is not listed under nonprofits 92-3219660"
click at [751, 478] on button "Submit" at bounding box center [754, 485] width 396 height 38
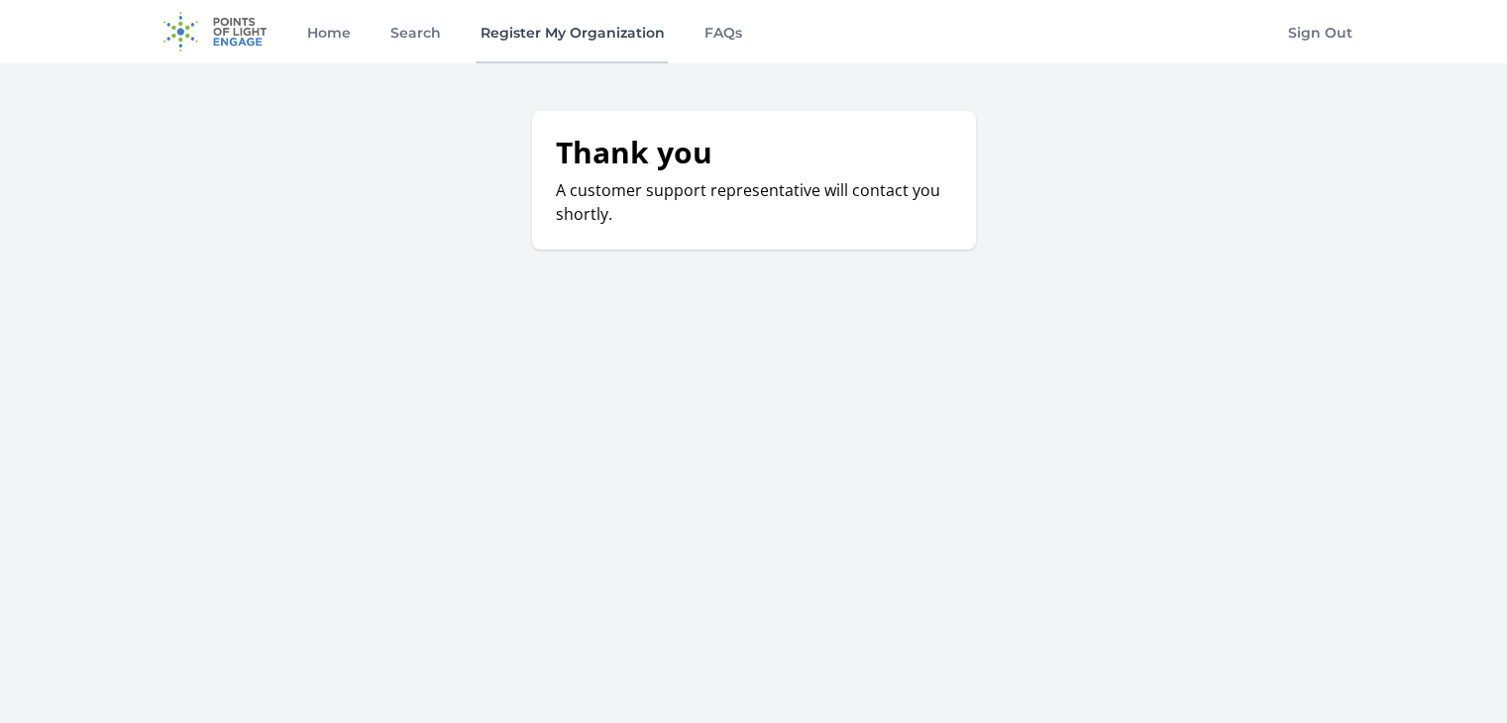
click at [553, 40] on link "Register My Organization" at bounding box center [572, 31] width 192 height 63
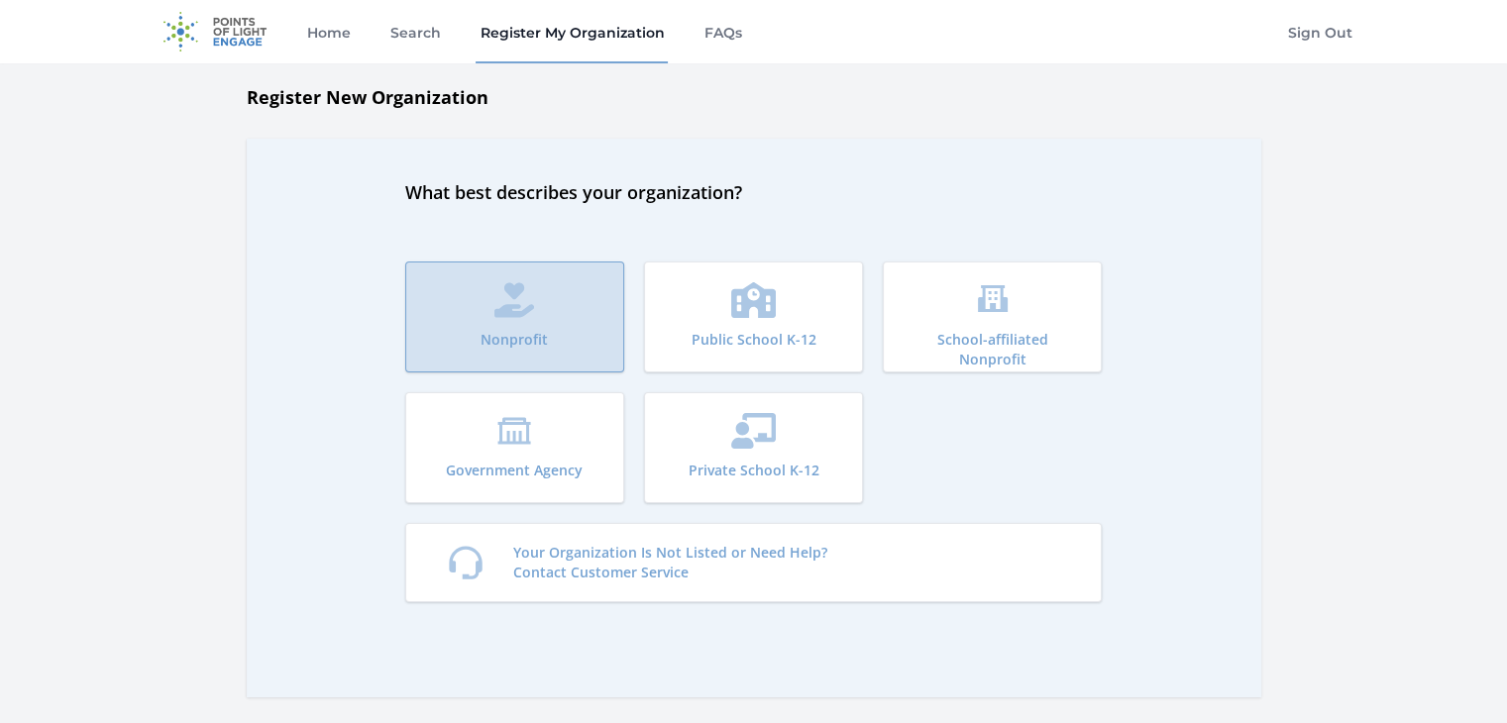
click at [558, 290] on button "Nonprofit" at bounding box center [514, 317] width 219 height 111
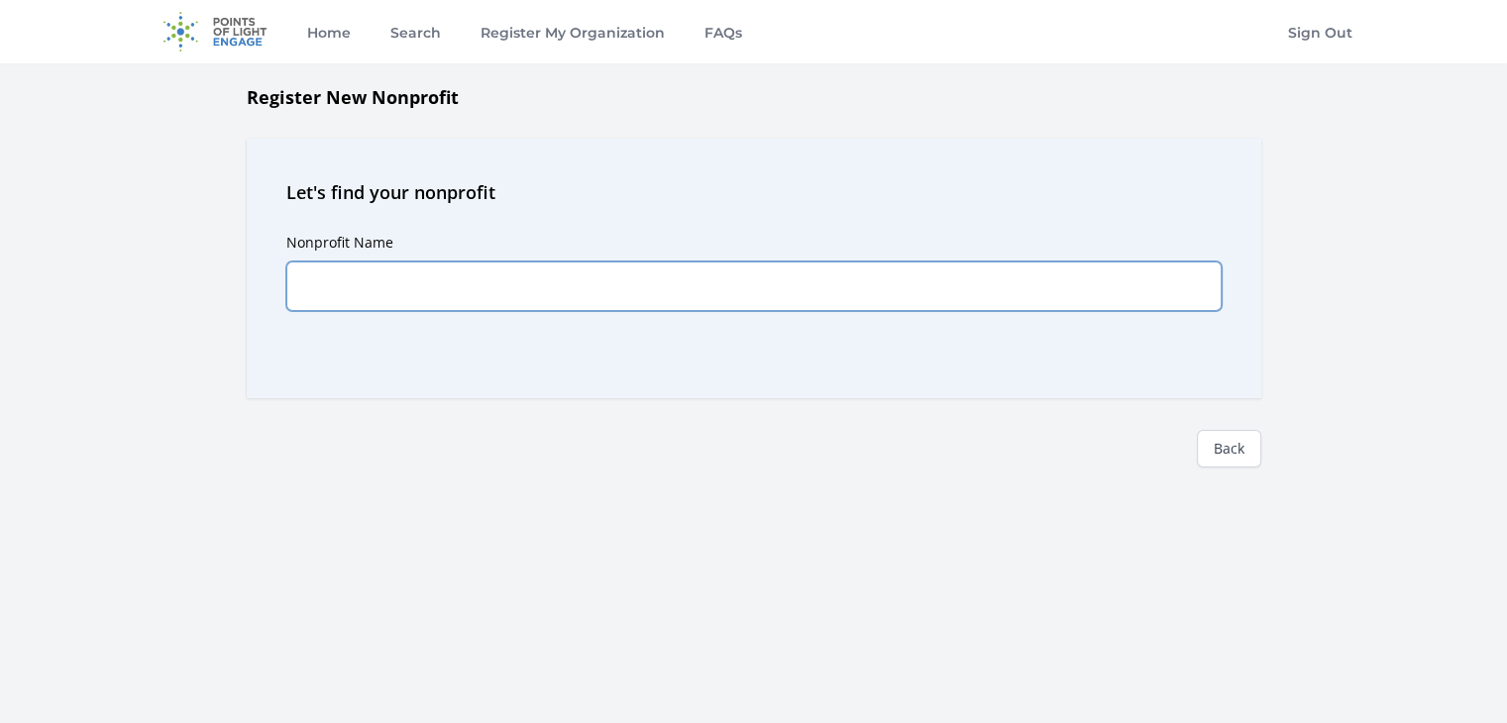
click at [398, 283] on input "Nonprofit Name" at bounding box center [753, 287] width 935 height 50
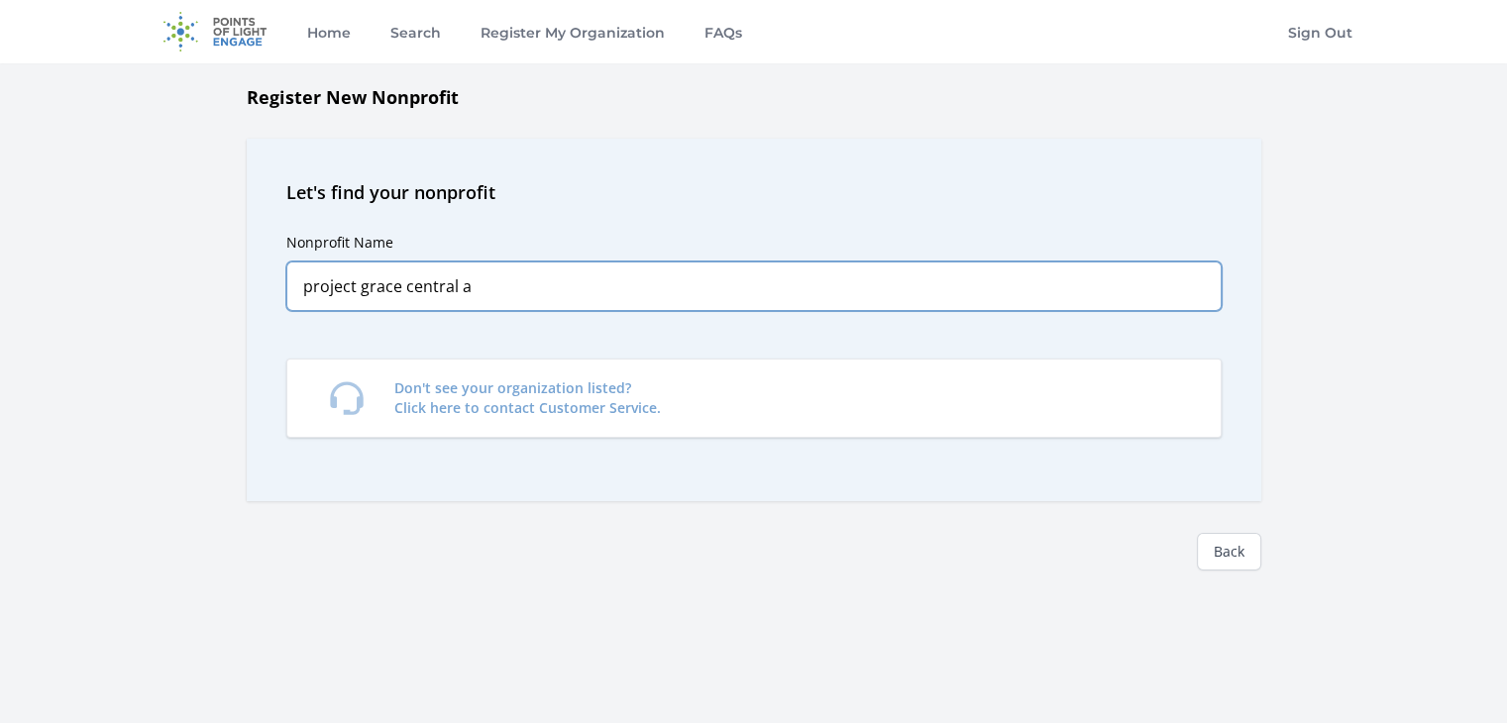
type input "project grace central al"
